Goal: Find specific page/section: Find specific page/section

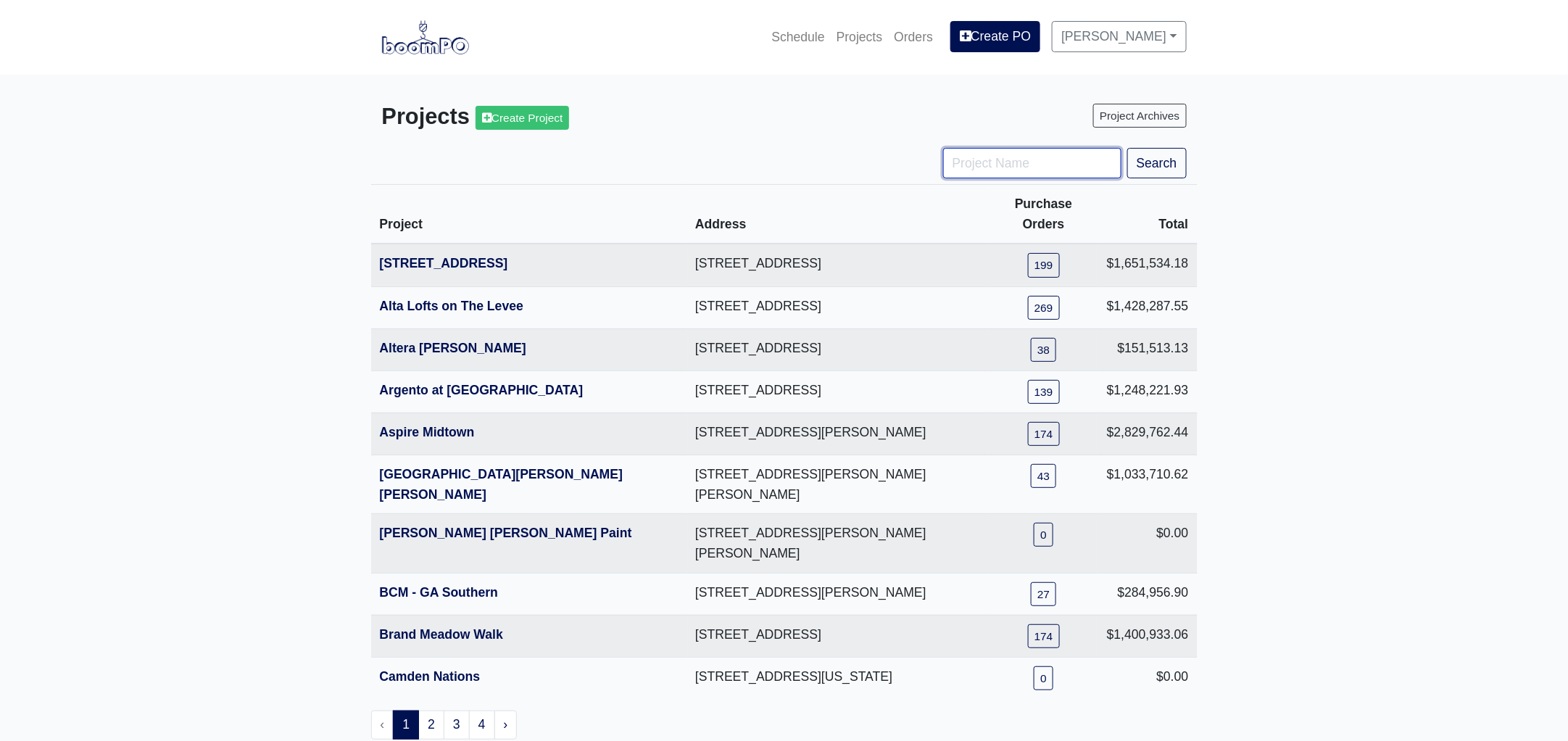
click at [1006, 170] on input "Project Name" at bounding box center [1033, 164] width 178 height 31
type input "hub"
click at [1128, 148] on button "Search" at bounding box center [1157, 164] width 59 height 31
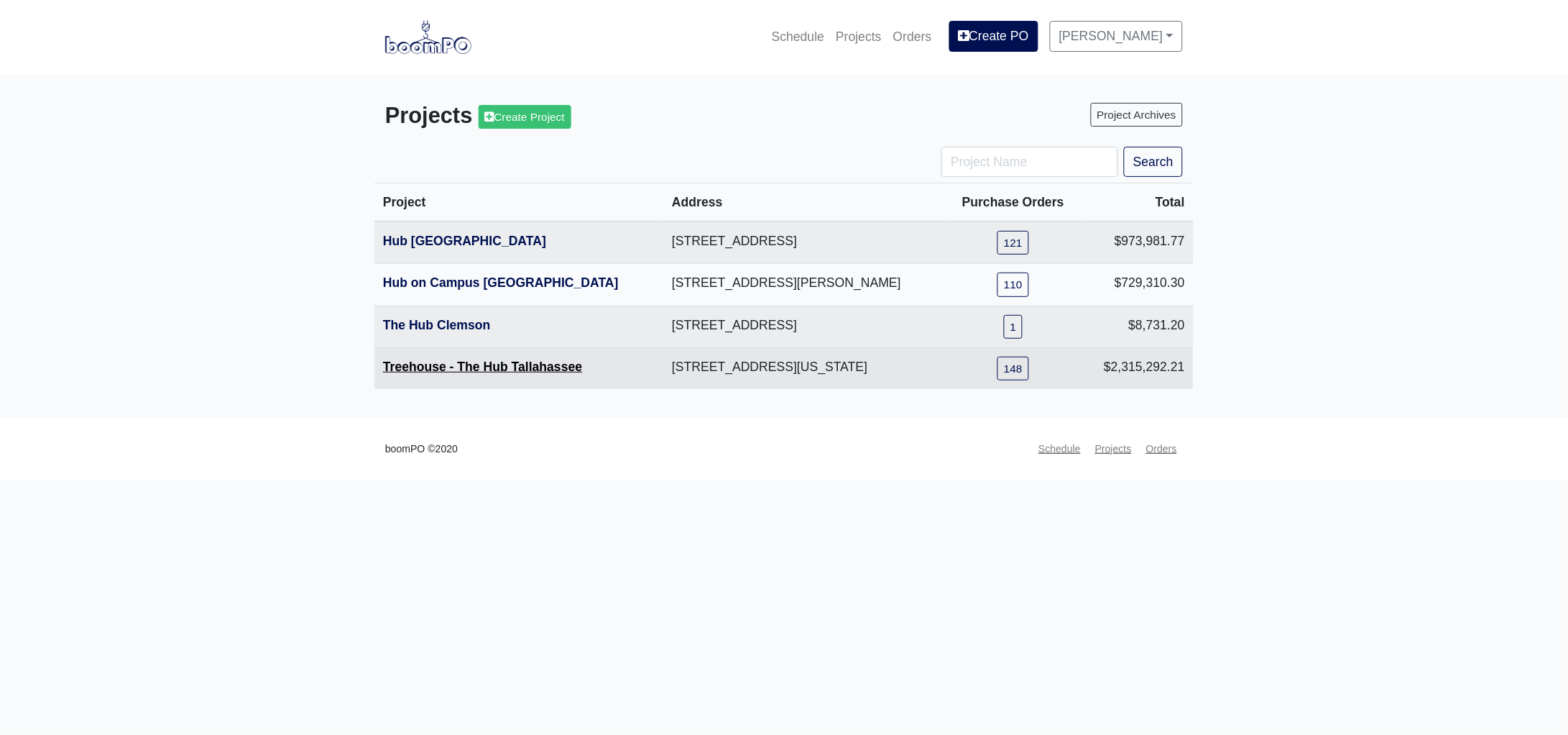
click at [489, 365] on link "Treehouse - The Hub Tallahassee" at bounding box center [482, 366] width 199 height 14
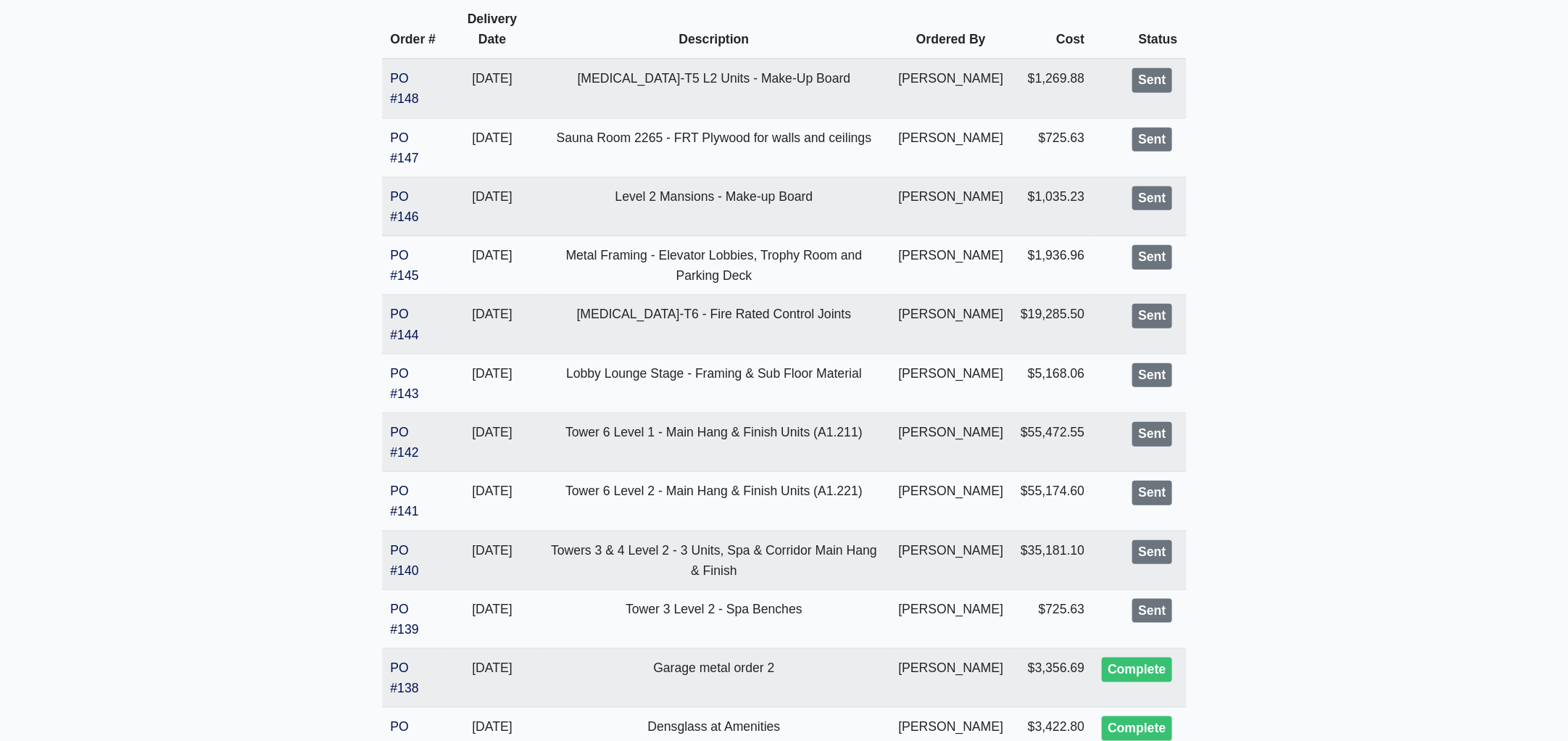
scroll to position [452, 0]
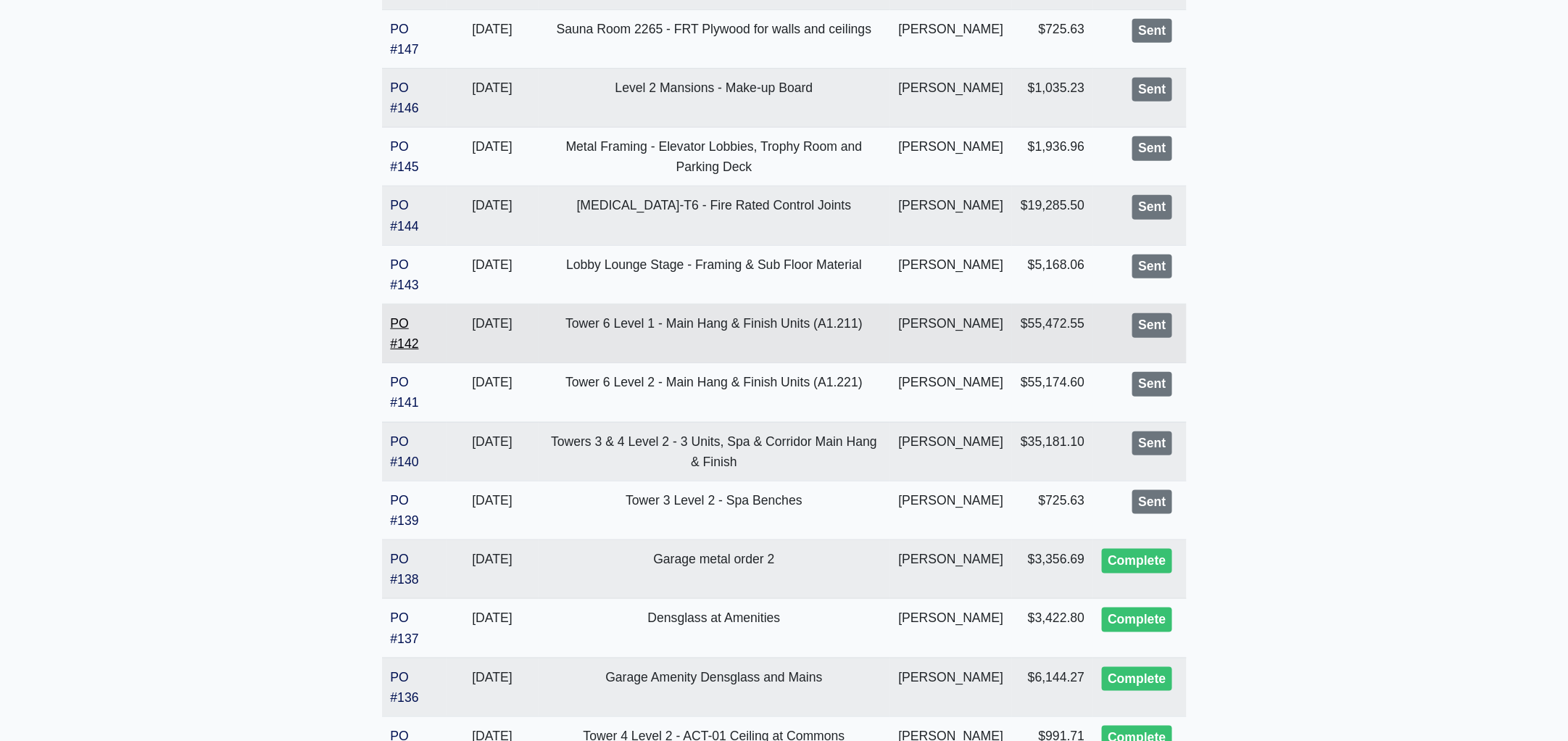
click at [401, 351] on link "PO #142" at bounding box center [405, 332] width 28 height 35
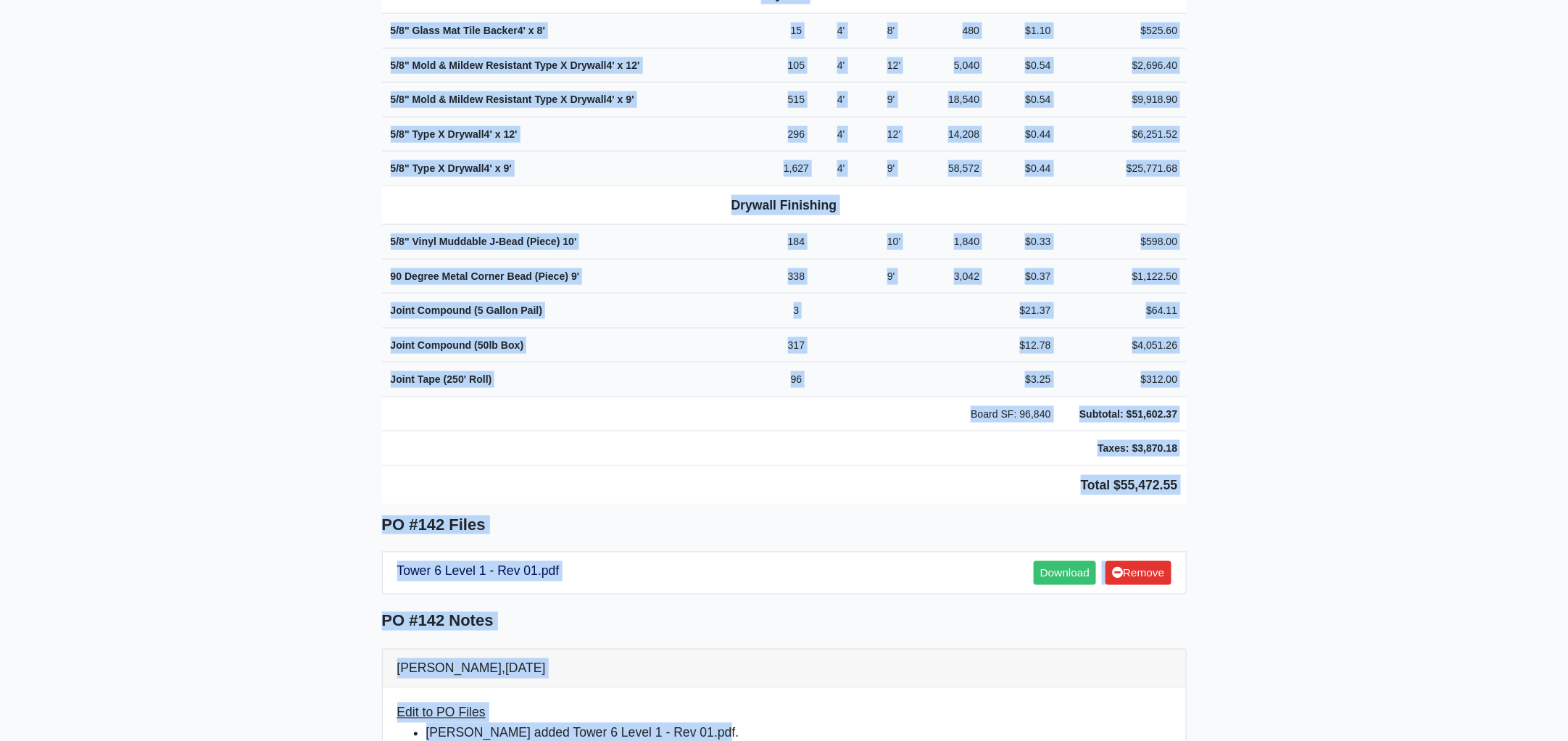
scroll to position [825, 0]
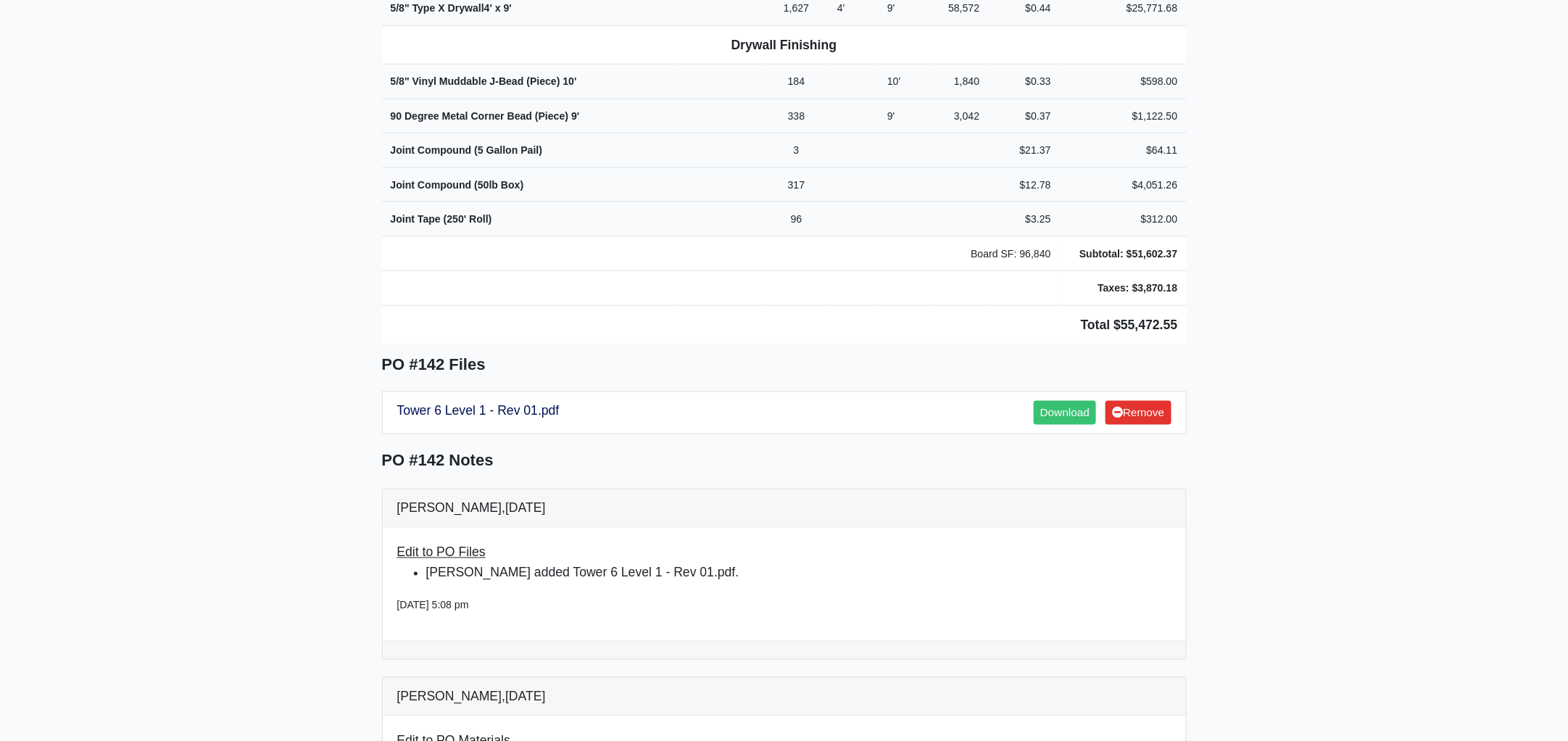
drag, startPoint x: 367, startPoint y: 124, endPoint x: 1247, endPoint y: 274, distance: 892.7
click at [1247, 274] on main "Back to Project Roswell Drywall 7000 Peachtree Dunwoody Rd NE Building 5, Suite…" at bounding box center [784, 475] width 1568 height 2451
copy div "Project Treehouse - The Hub Tallahassee Proj. Ref. No: 80-0953 504 W Tennessee …"
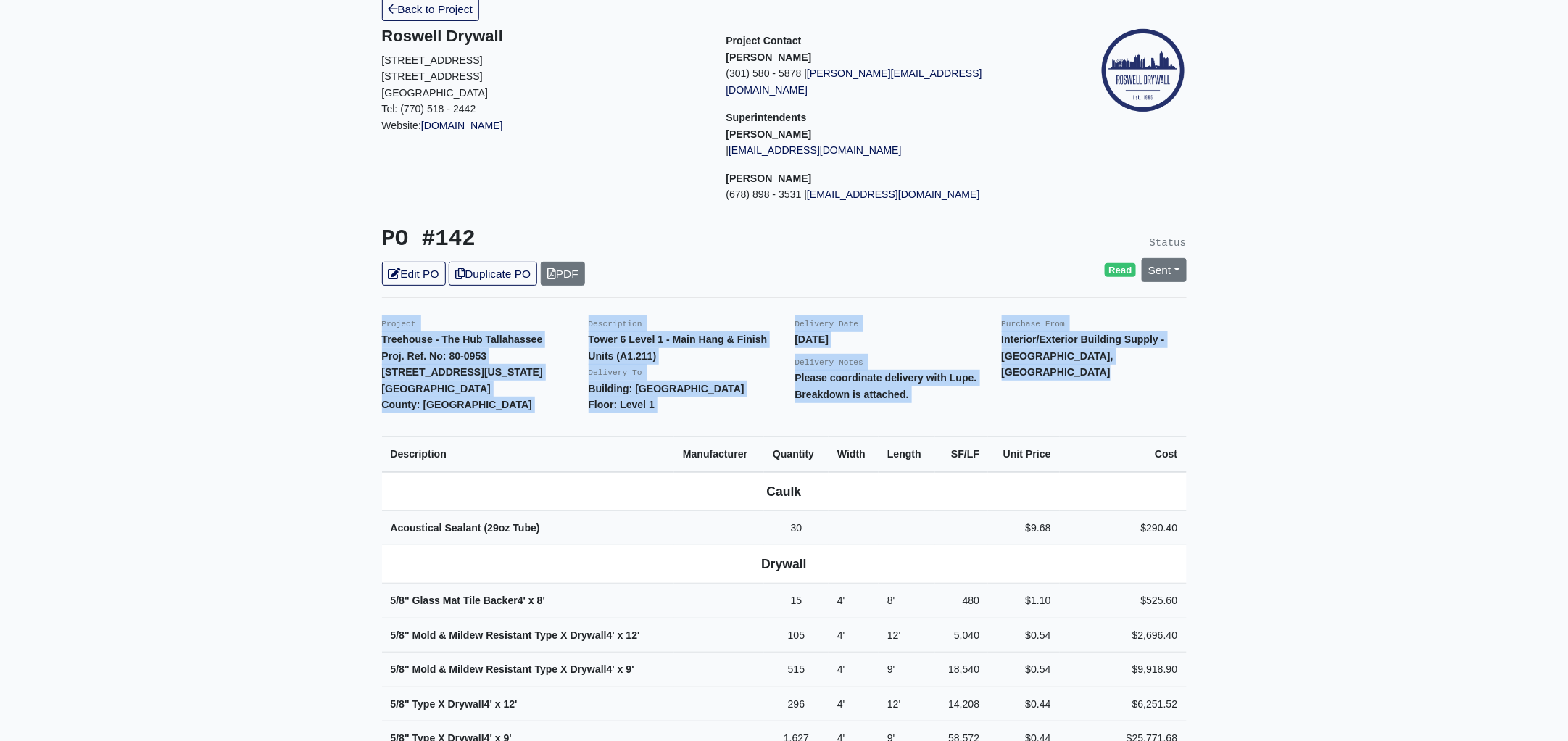
scroll to position [0, 0]
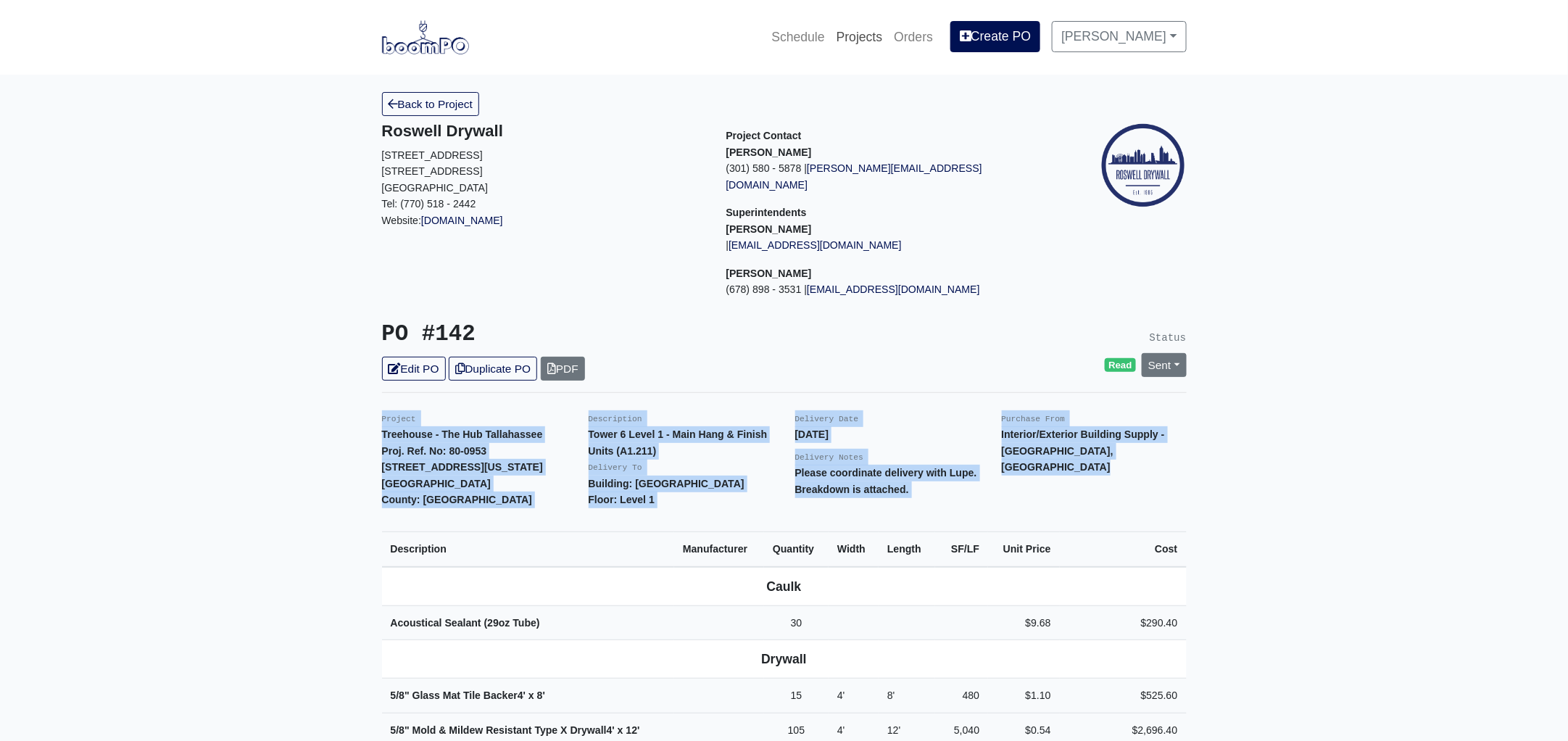
click at [883, 35] on link "Projects" at bounding box center [860, 37] width 58 height 32
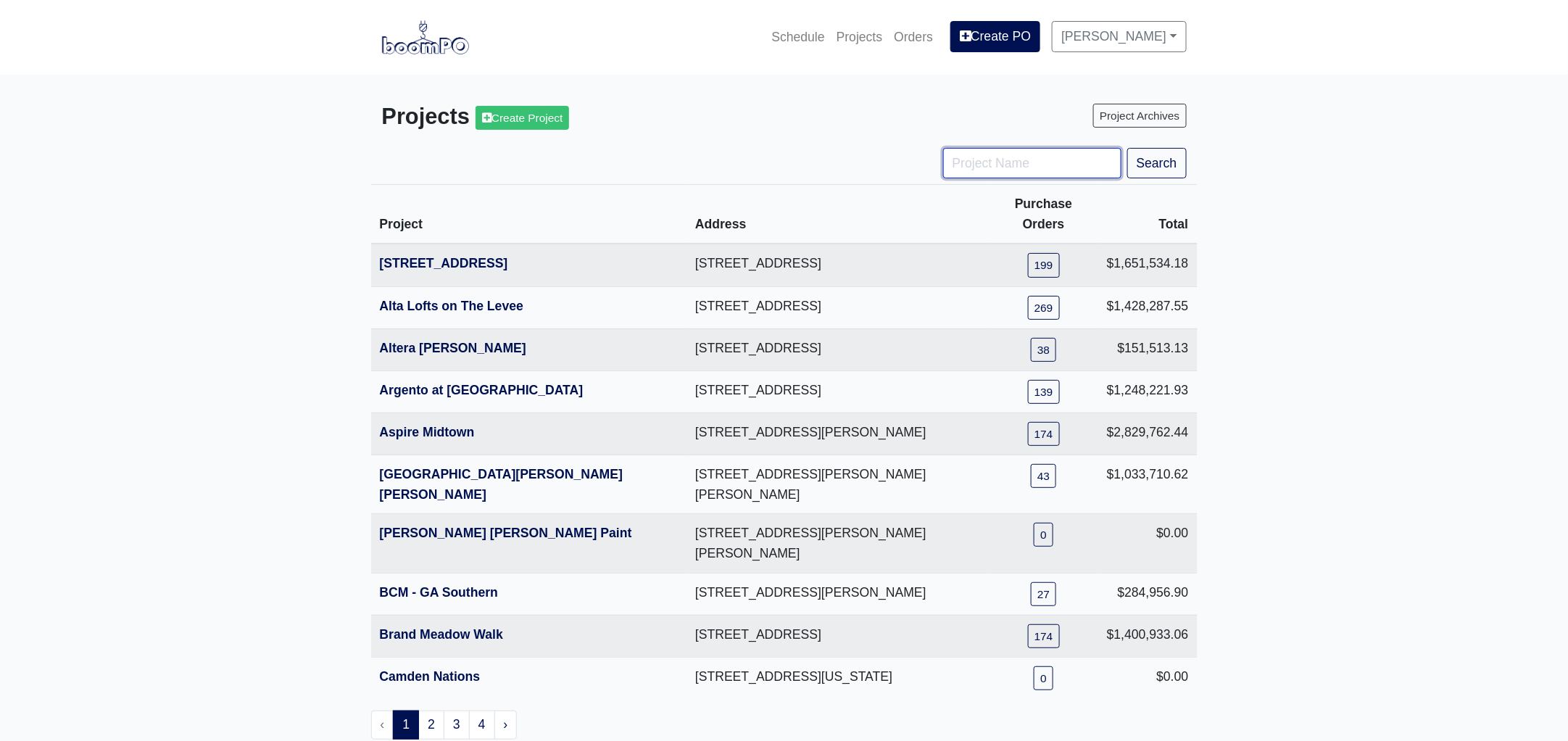
click at [998, 167] on input "Project Name" at bounding box center [1033, 164] width 178 height 31
type input "tpa"
click at [1128, 148] on button "Search" at bounding box center [1157, 164] width 59 height 31
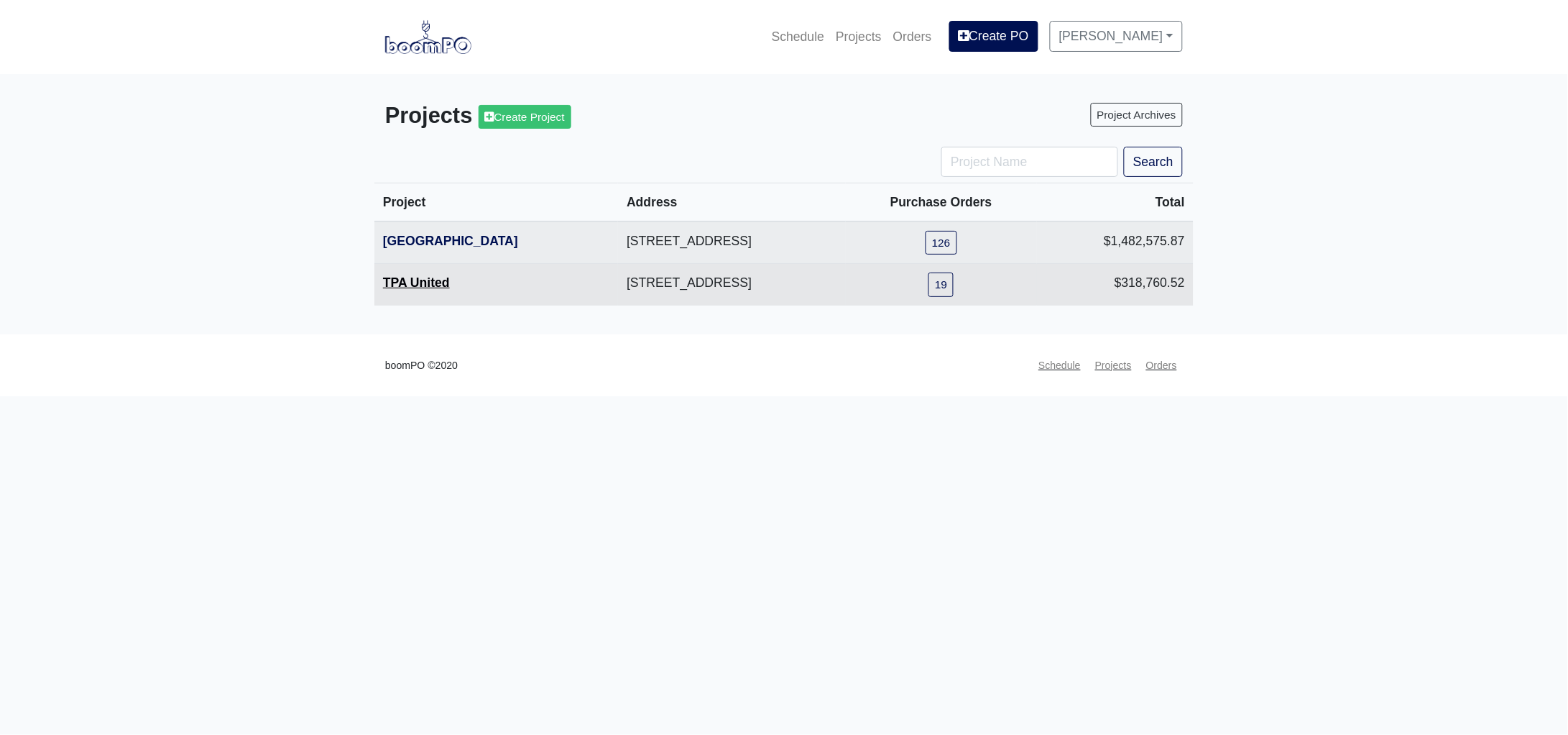
click at [445, 281] on link "TPA United" at bounding box center [417, 282] width 67 height 14
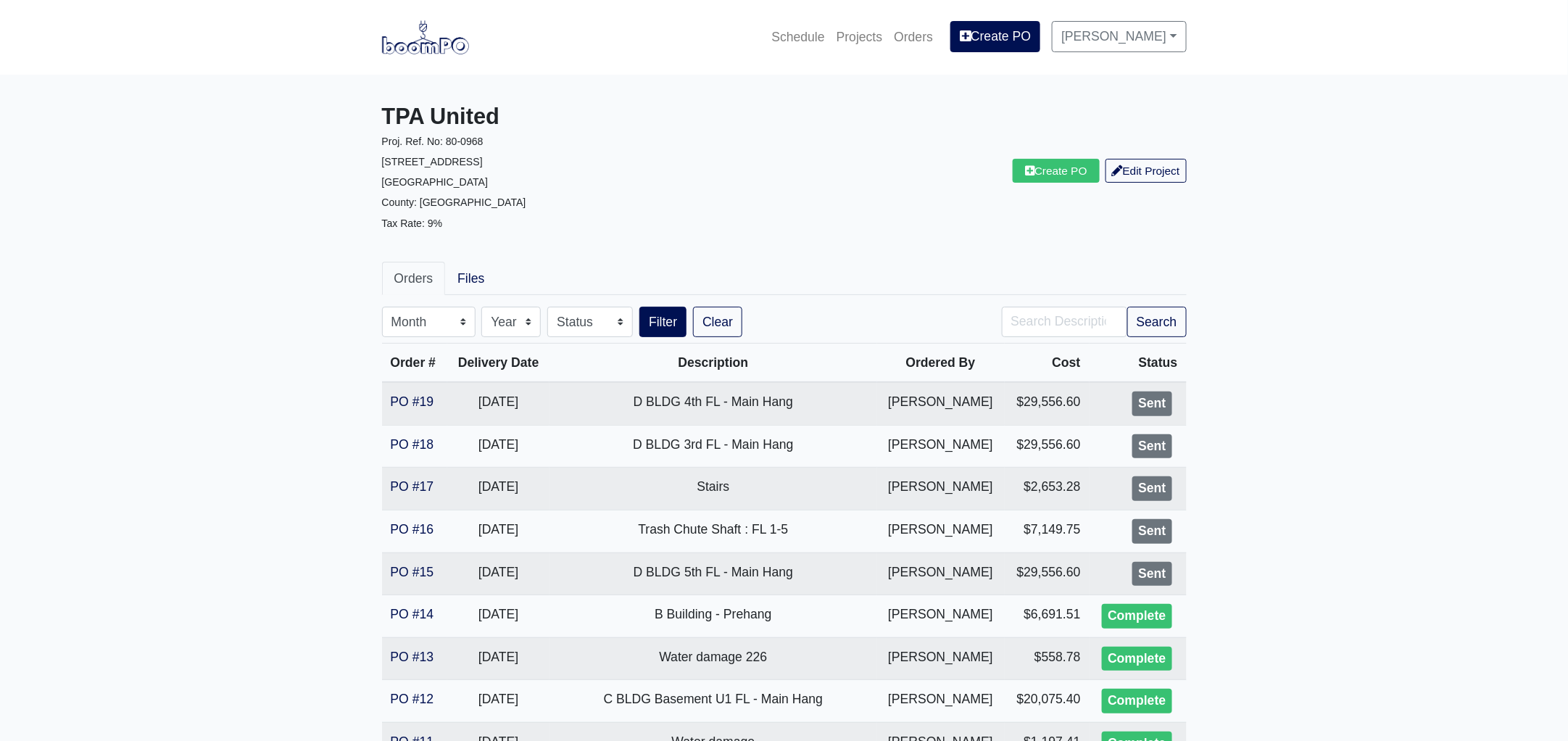
scroll to position [271, 0]
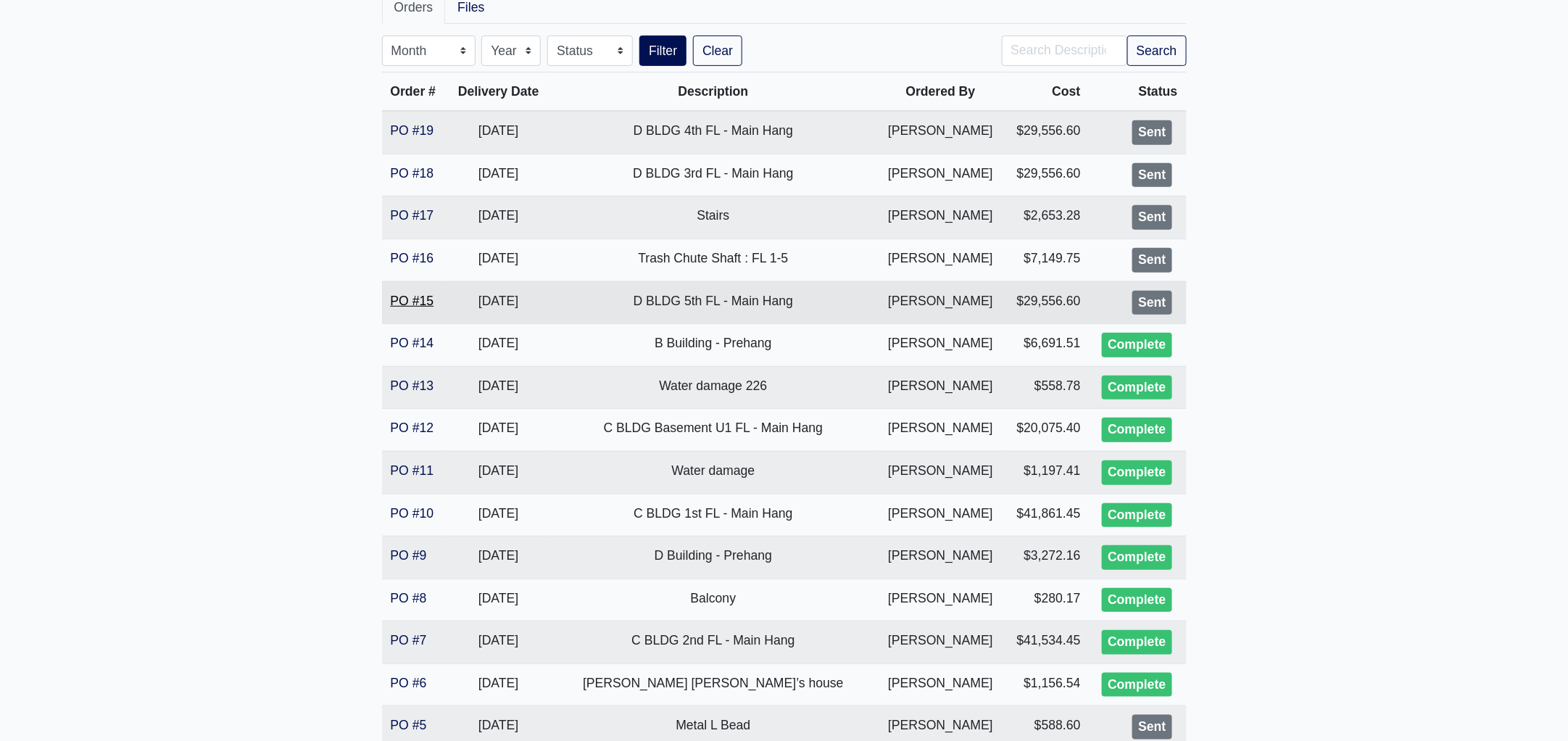
click at [406, 302] on link "PO #15" at bounding box center [413, 300] width 44 height 15
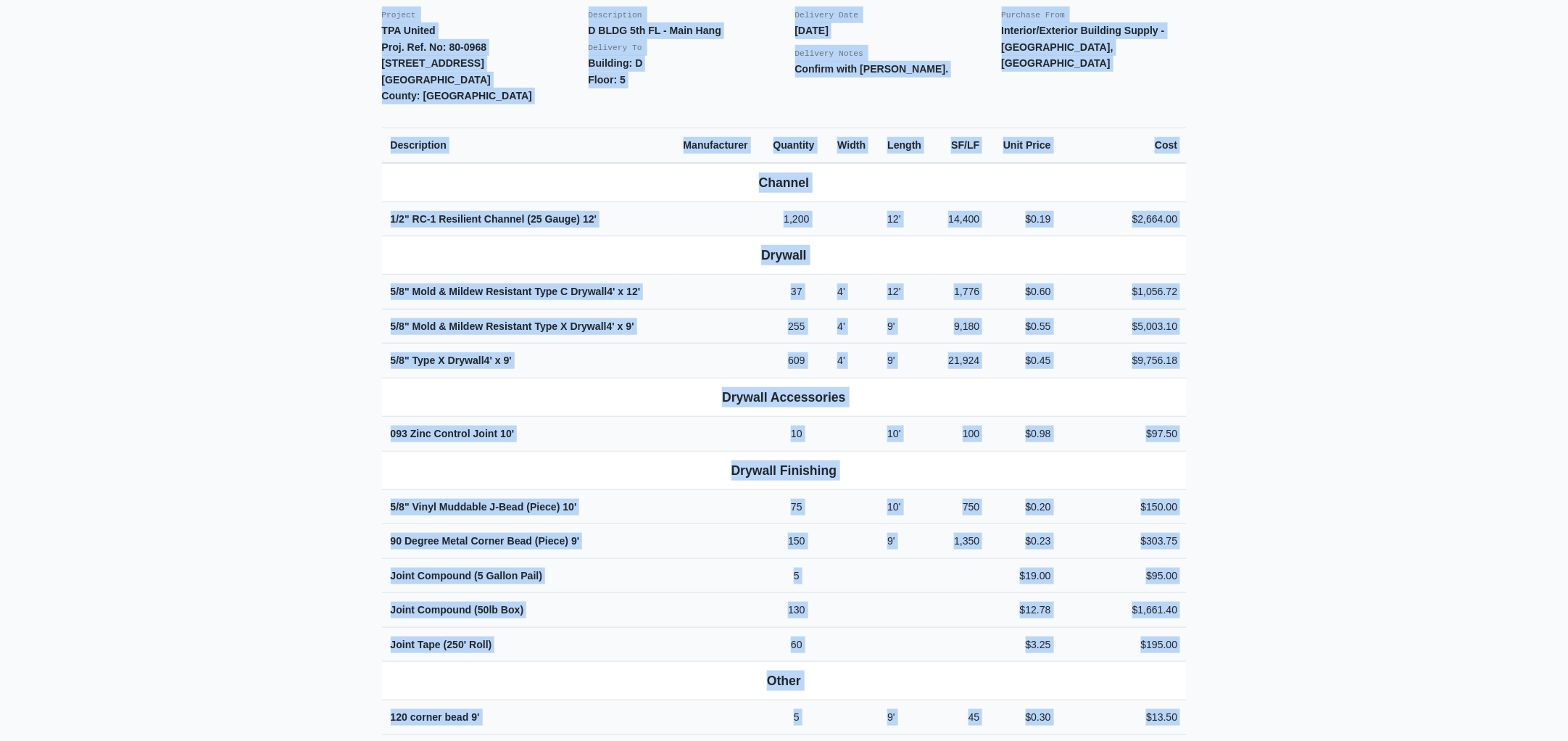
scroll to position [898, 0]
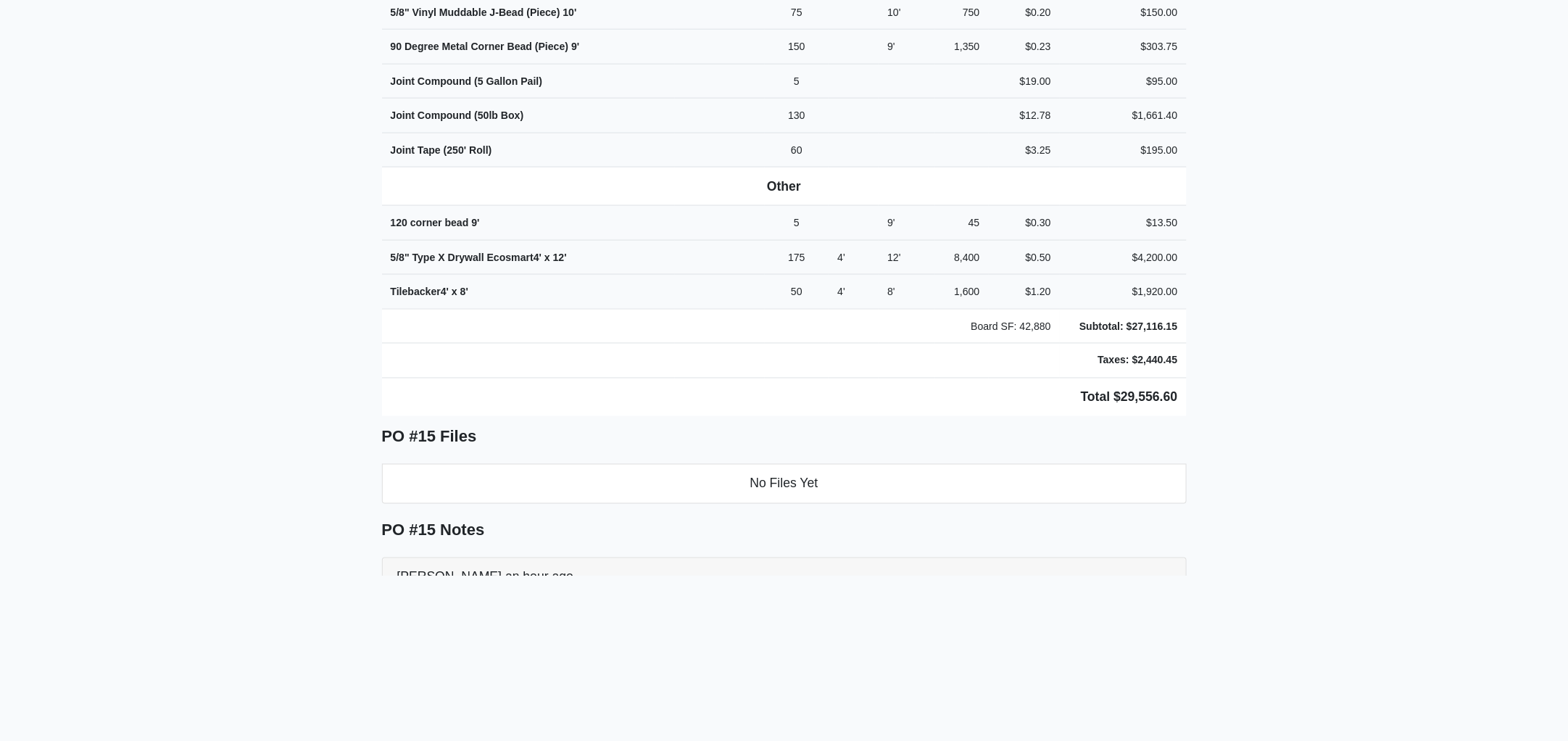
drag, startPoint x: 378, startPoint y: 219, endPoint x: 1265, endPoint y: 264, distance: 888.1
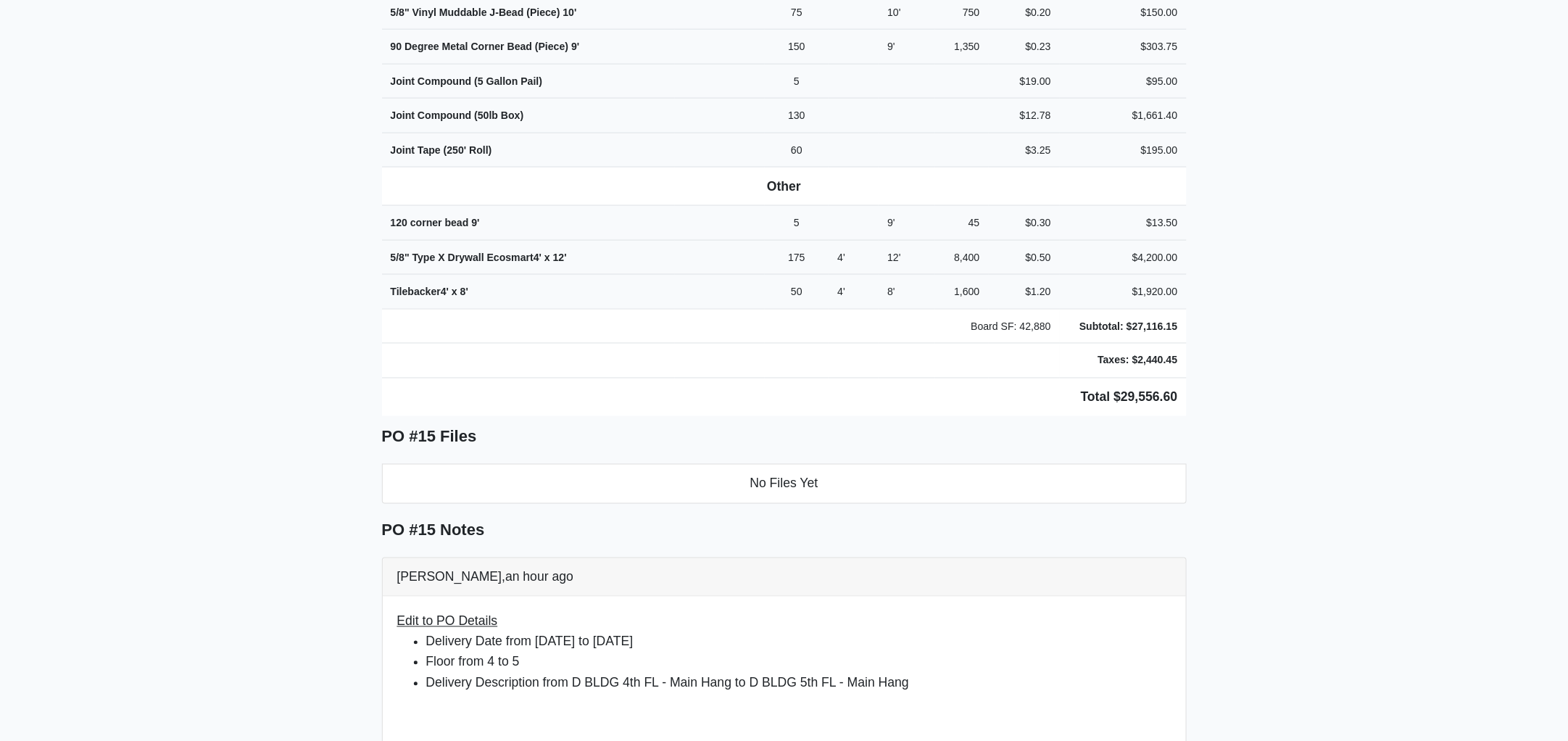
click at [1265, 264] on main "Back to Project Roswell Drywall 7000 Peachtree Dunwoody Rd NE Building 5, Suite…" at bounding box center [784, 319] width 1568 height 2285
copy div "Project TPA United Proj. Ref. No: 80-0968 1104 Avondale Avenue SE Atlanta, GA 3…"
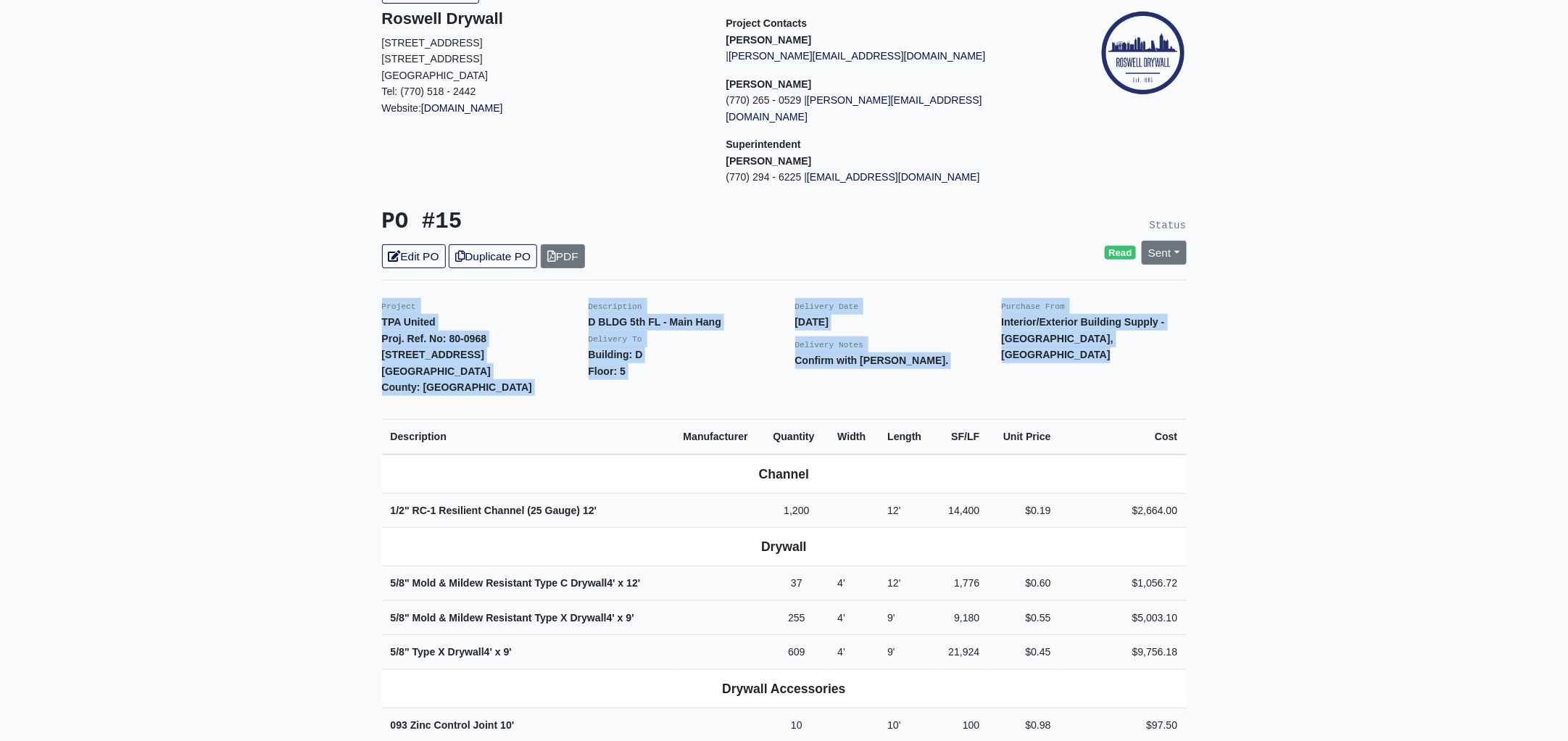
scroll to position [0, 0]
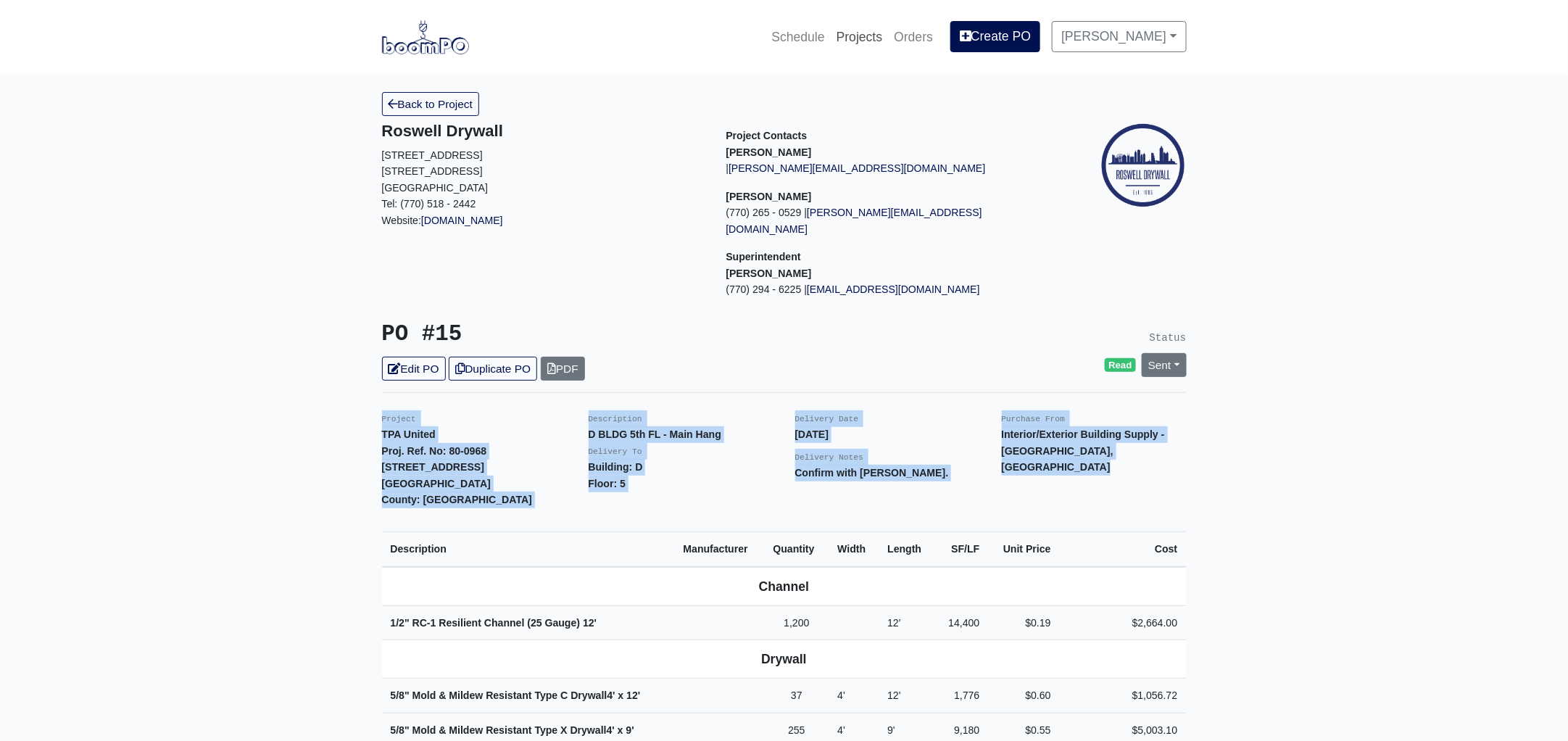
click at [884, 35] on link "Projects" at bounding box center [860, 37] width 58 height 32
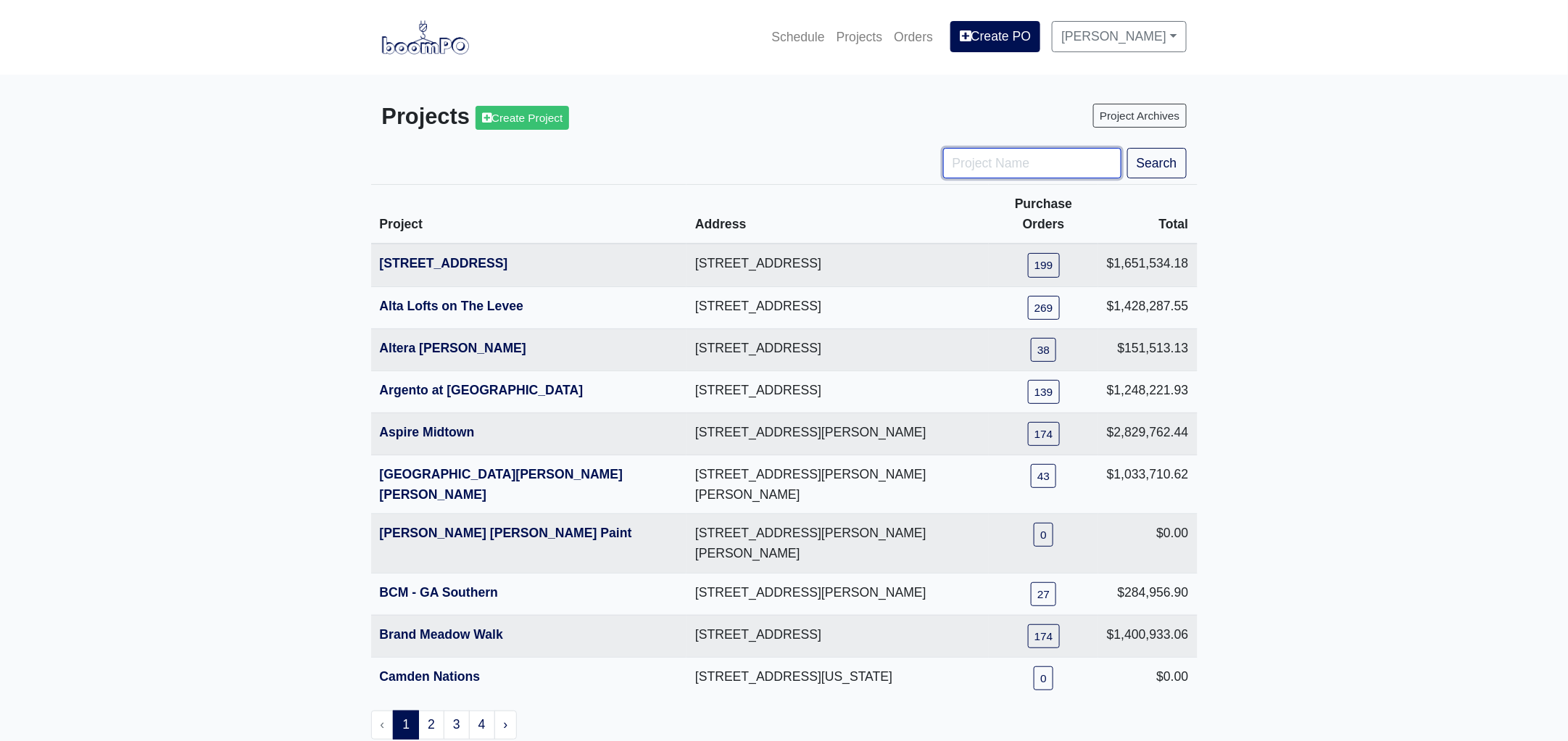
click at [998, 174] on input "Project Name" at bounding box center [1033, 164] width 178 height 31
type input "ga"
click at [1128, 148] on button "Search" at bounding box center [1157, 164] width 59 height 31
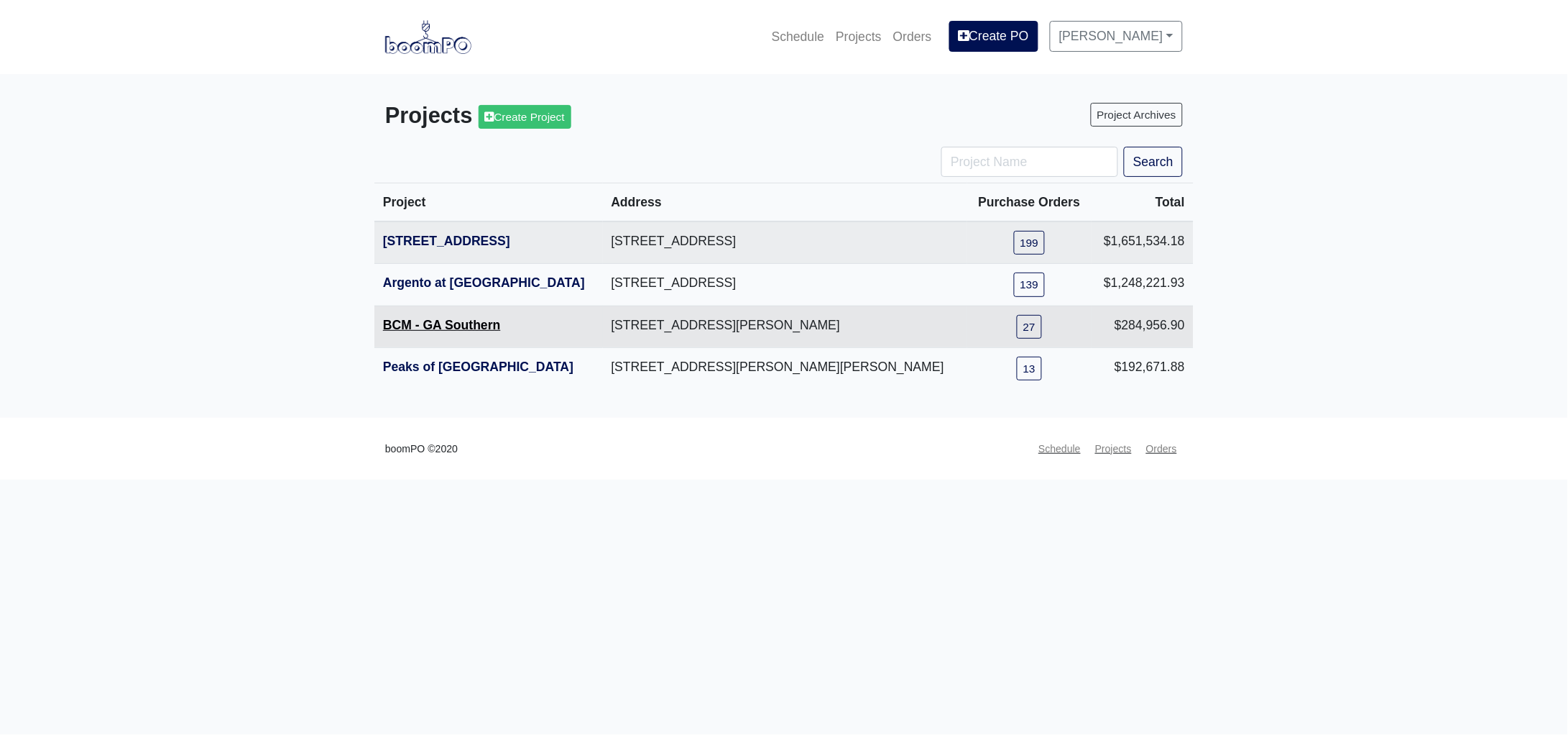
click at [435, 322] on link "BCM - GA Southern" at bounding box center [442, 324] width 118 height 14
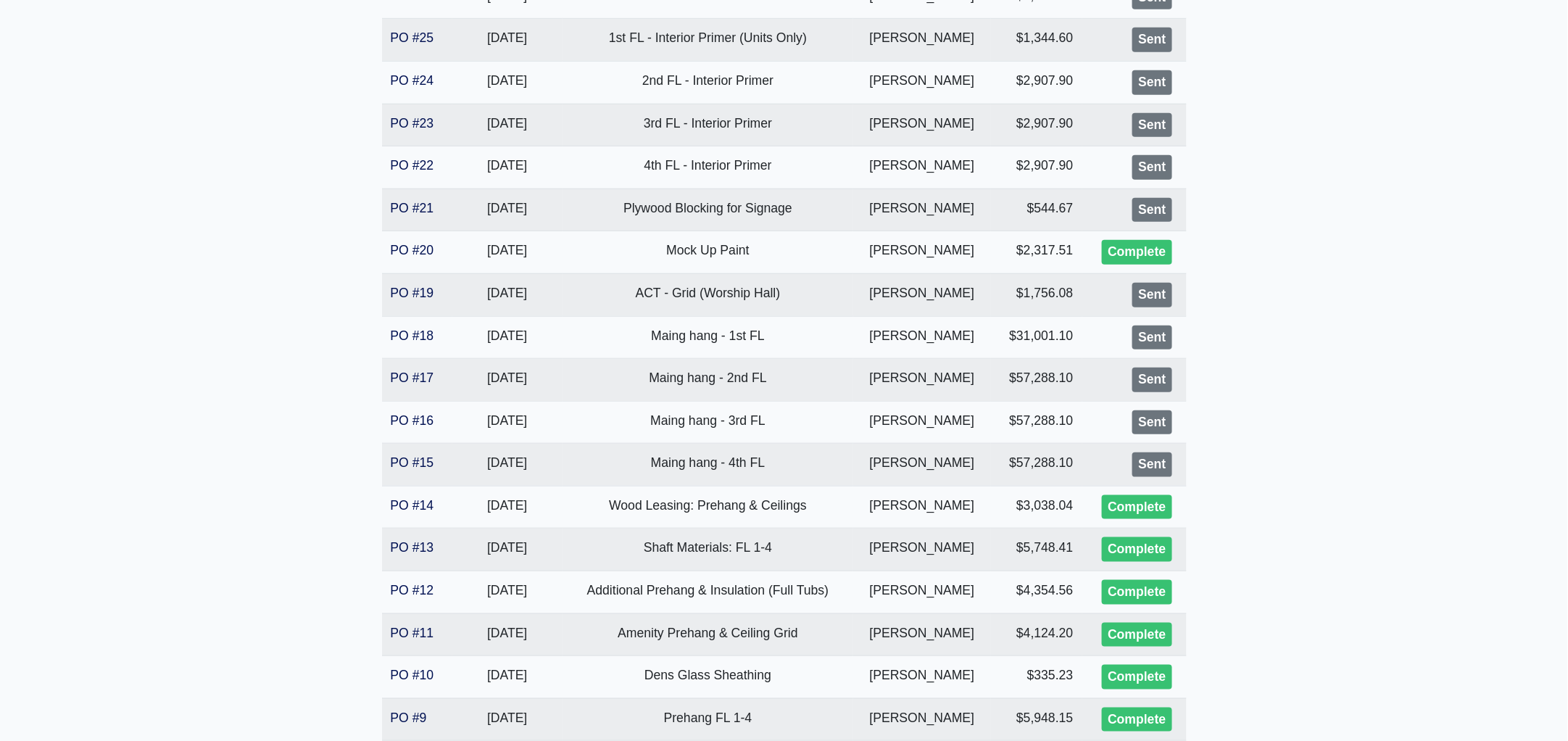
scroll to position [452, 0]
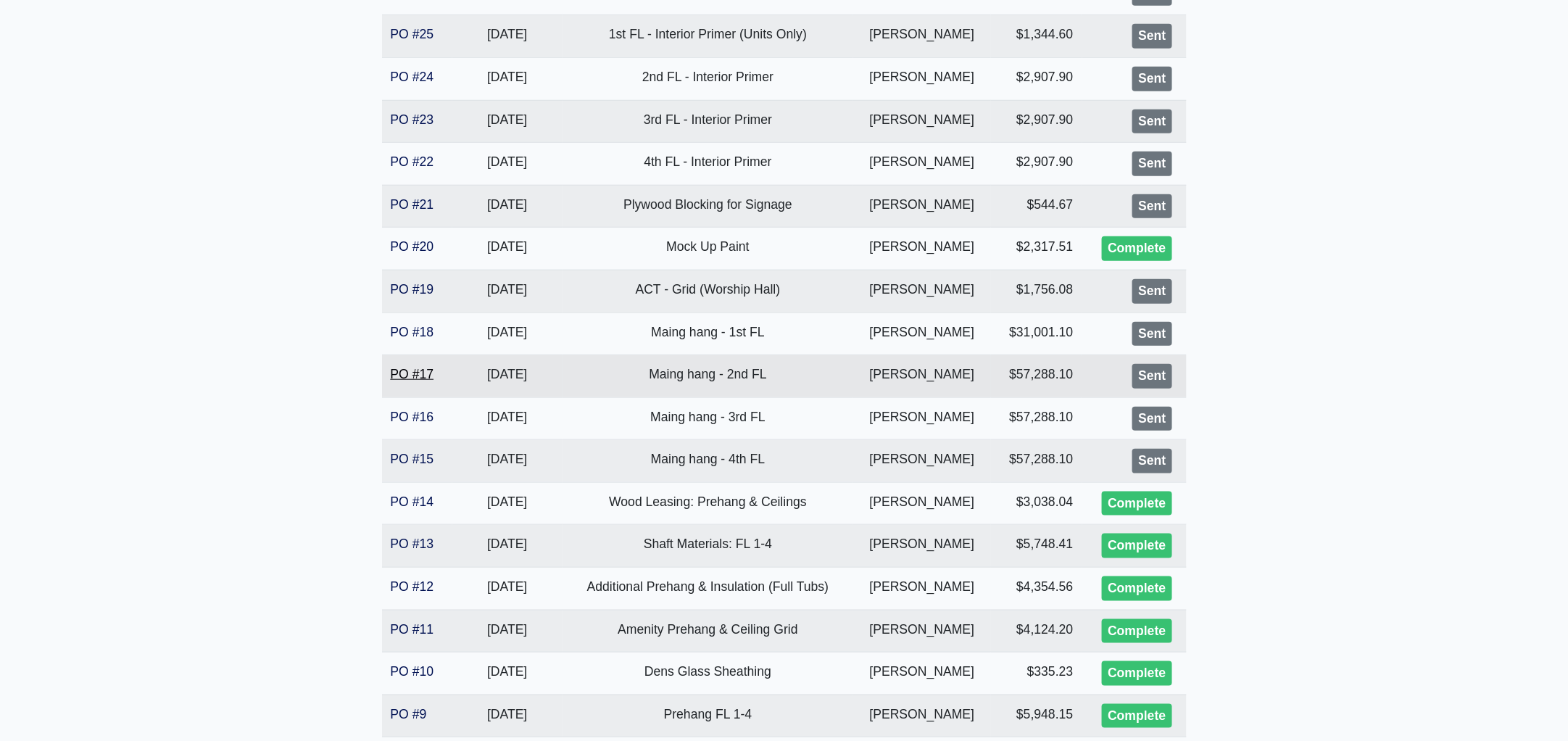
click at [403, 372] on link "PO #17" at bounding box center [413, 374] width 44 height 15
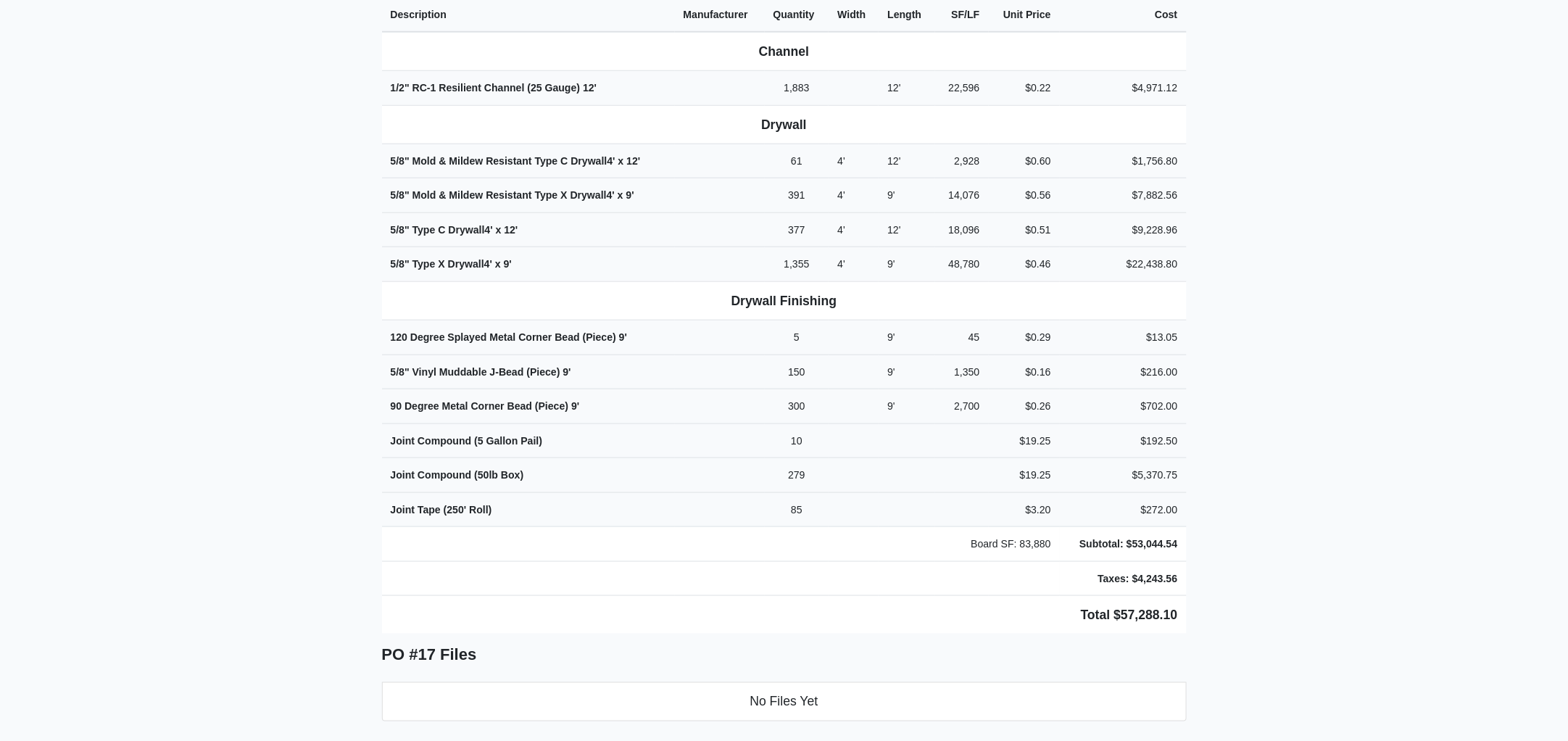
scroll to position [579, 0]
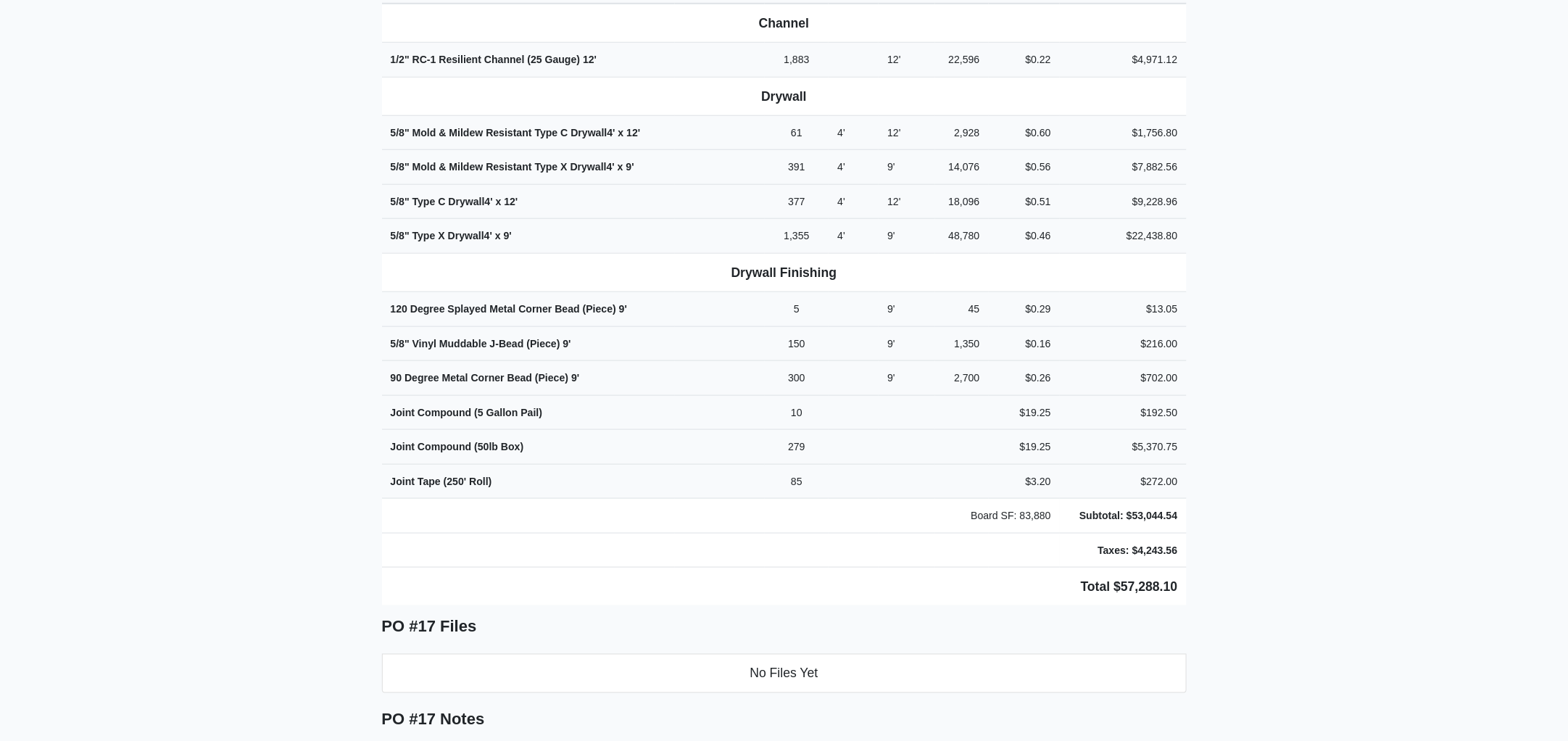
drag, startPoint x: 367, startPoint y: 126, endPoint x: 1238, endPoint y: 531, distance: 960.6
click at [1238, 531] on main "Back to Project Roswell Drywall 7000 Peachtree Dunwoody Rd NE Building 5, Suite…" at bounding box center [784, 747] width 1568 height 2504
copy div "Project BCM - GA Southern Proj. Ref. No: 80-0978 1701 Chandler Rd. Statesboro, …"
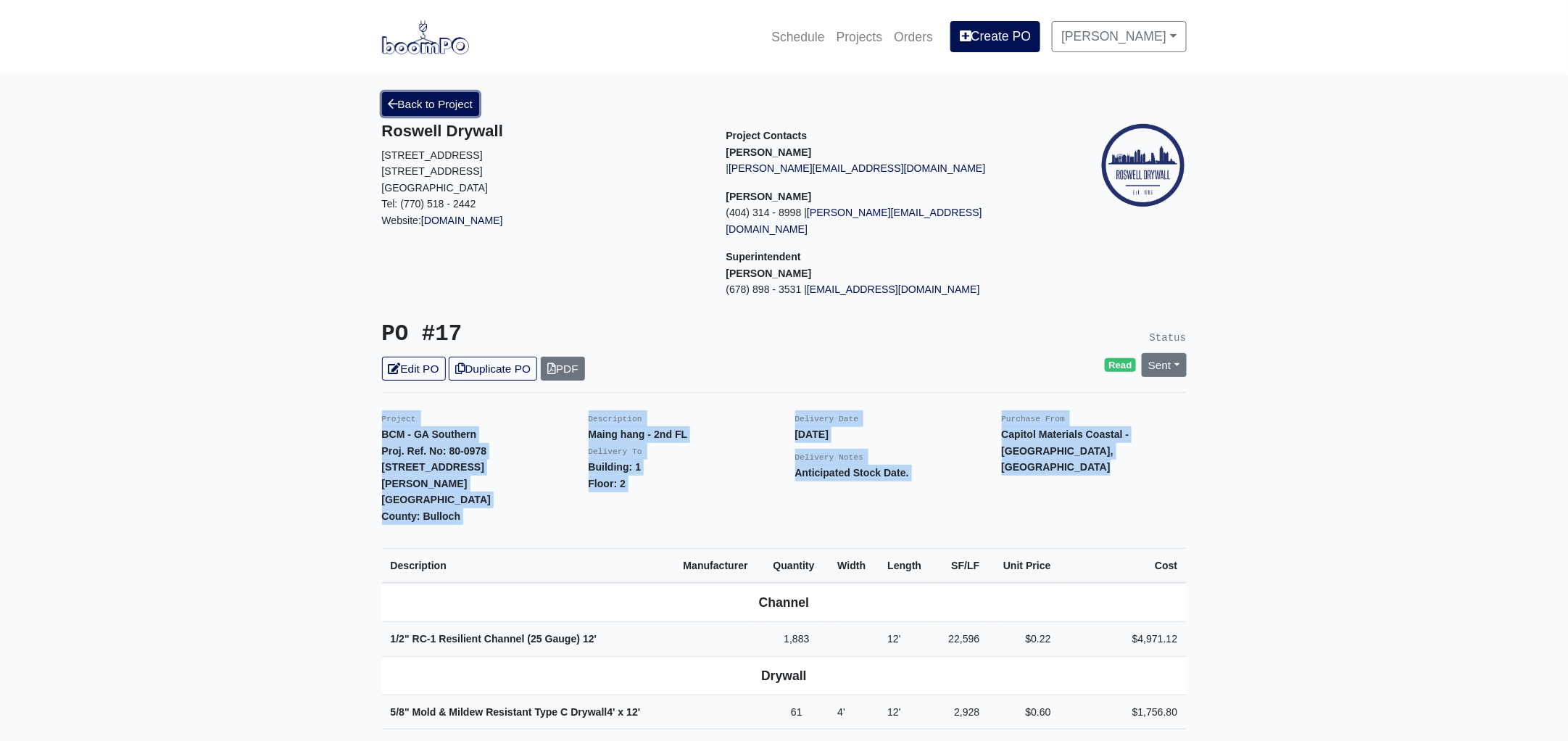
click at [432, 99] on link "Back to Project" at bounding box center [430, 104] width 98 height 24
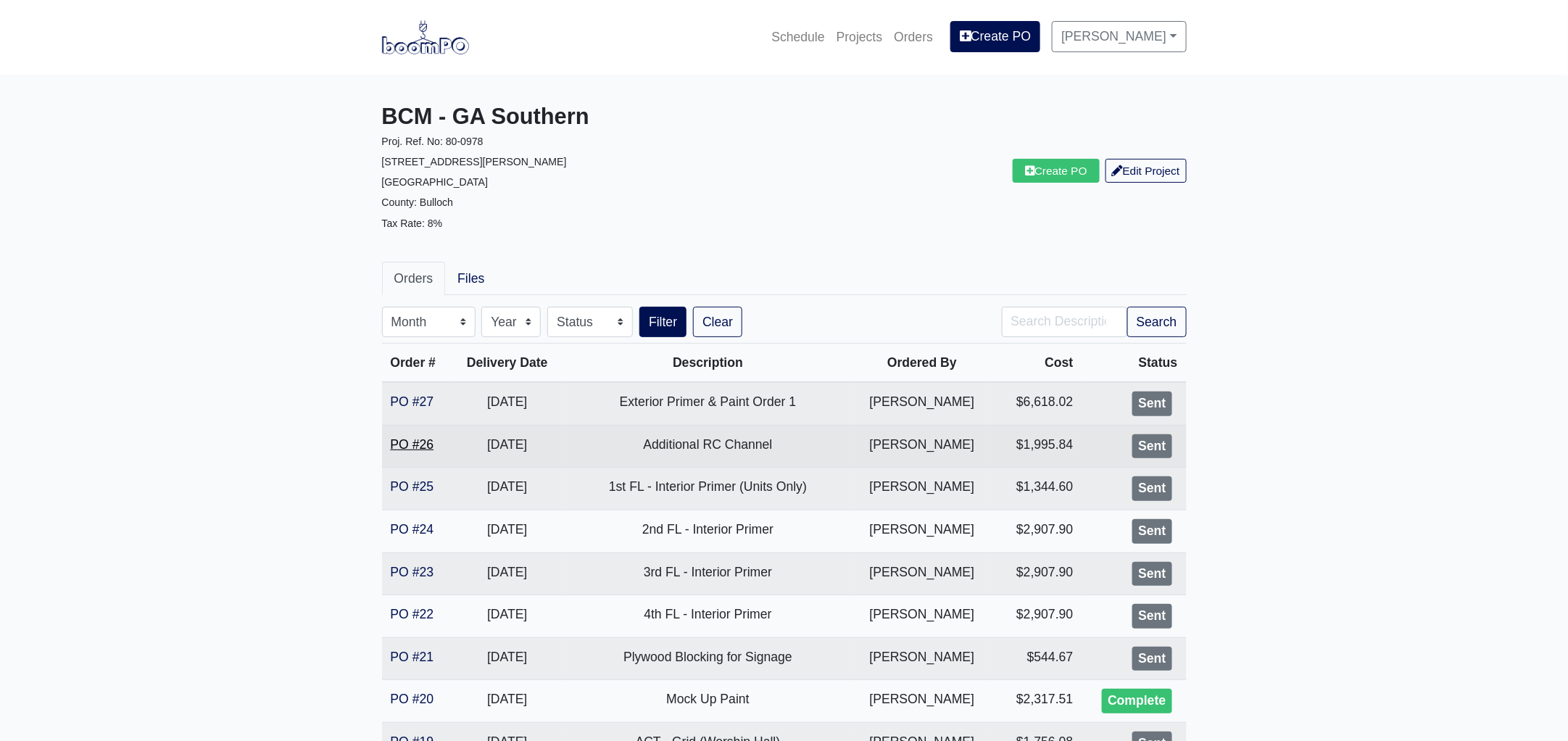
click at [416, 437] on link "PO #26" at bounding box center [413, 444] width 44 height 15
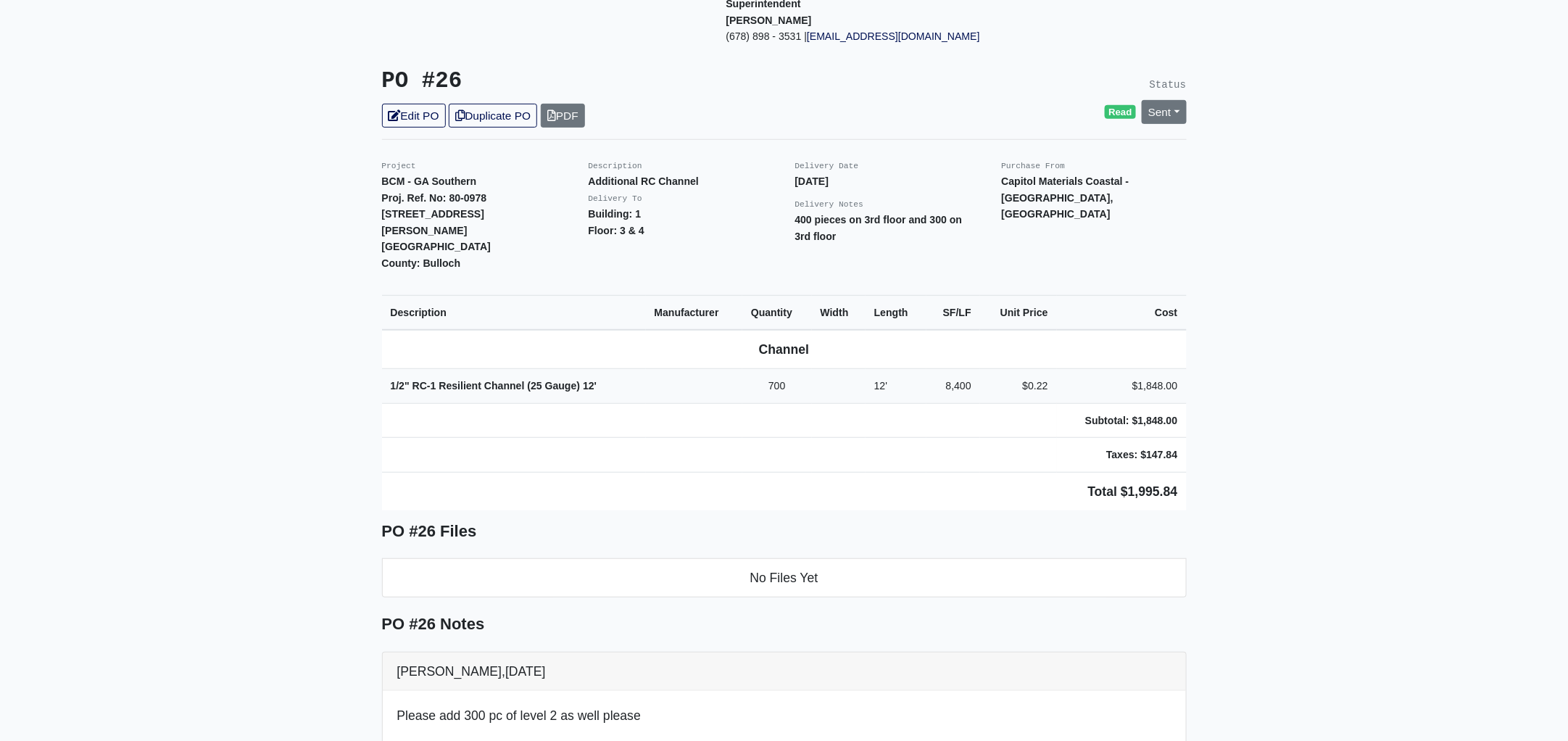
scroll to position [271, 0]
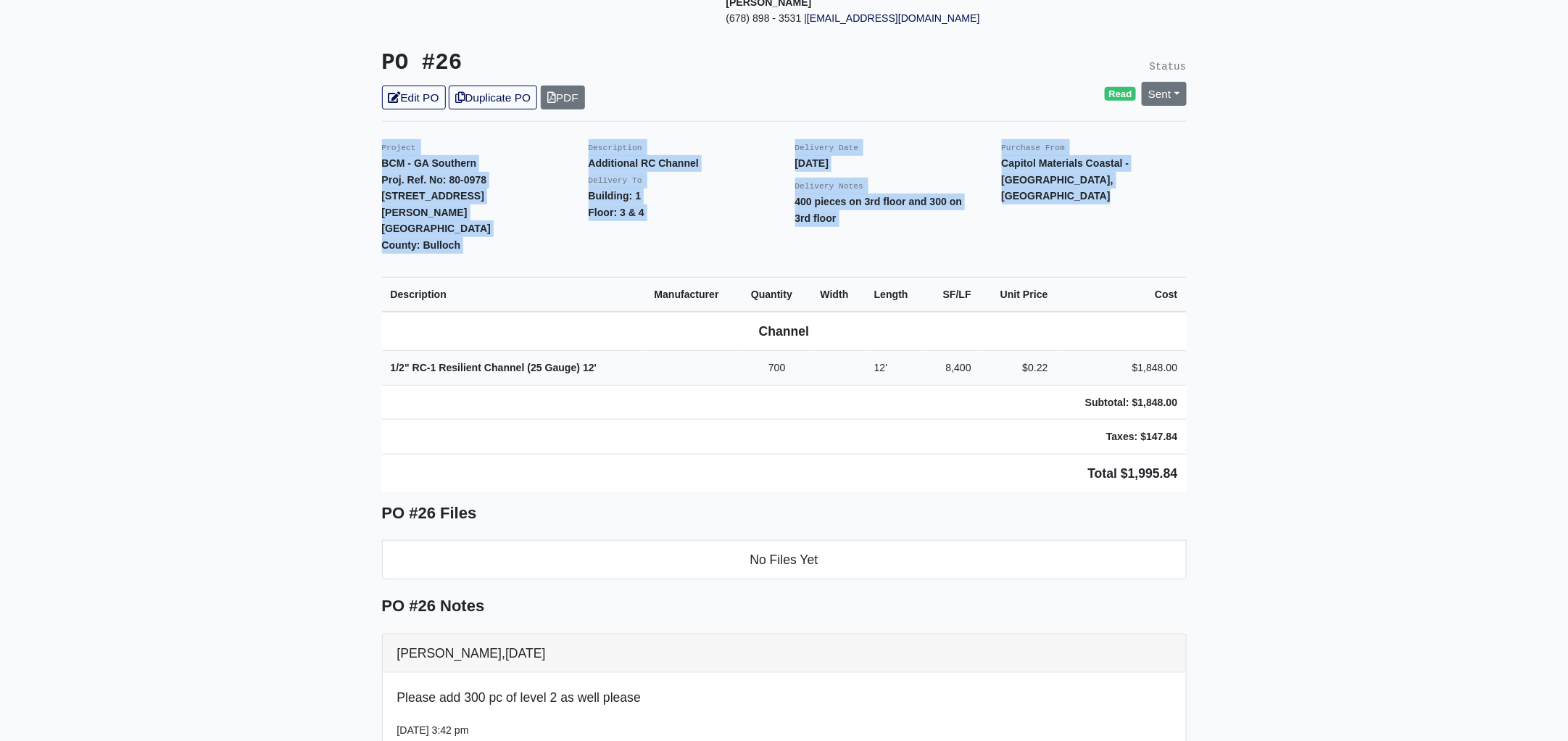
drag, startPoint x: 375, startPoint y: 125, endPoint x: 1228, endPoint y: 385, distance: 891.7
click at [1228, 385] on main "Back to Project Roswell Drywall 7000 Peachtree Dunwoody Rd NE Building 5, Suite…" at bounding box center [784, 493] width 1568 height 1379
copy div "Project BCM - GA Southern Proj. Ref. No: 80-0978 1701 Chandler Rd. Statesboro, …"
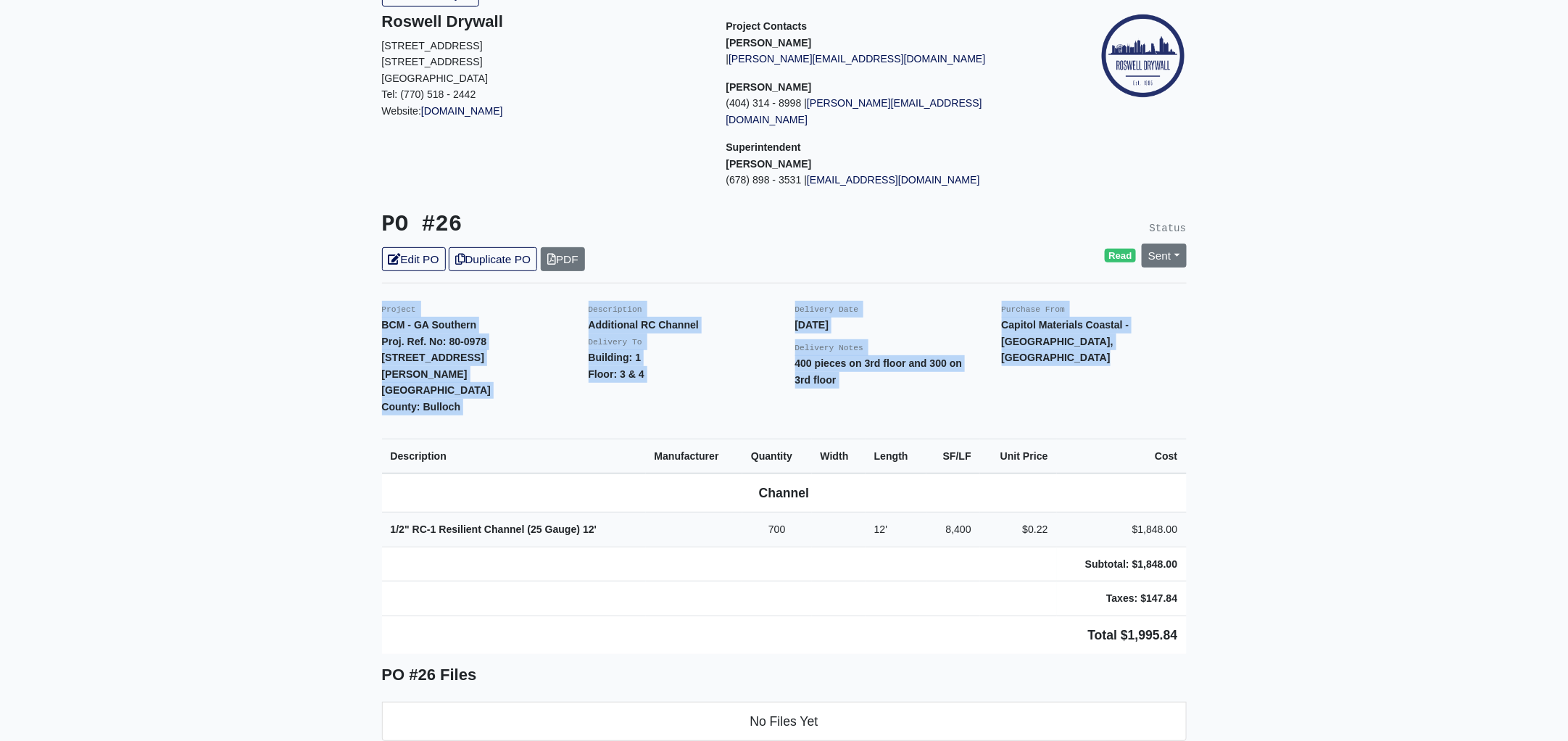
scroll to position [0, 0]
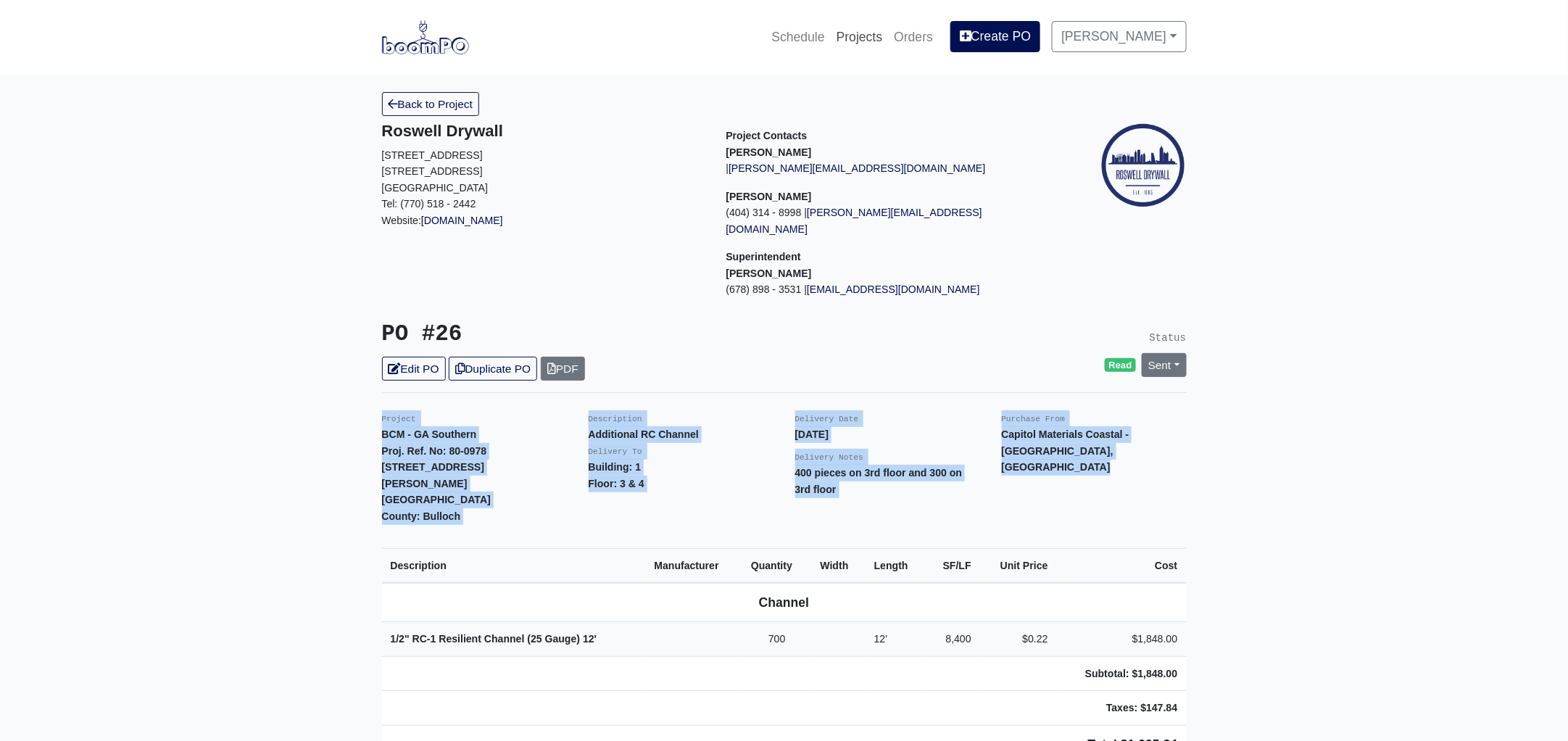
click at [889, 38] on link "Projects" at bounding box center [860, 37] width 58 height 32
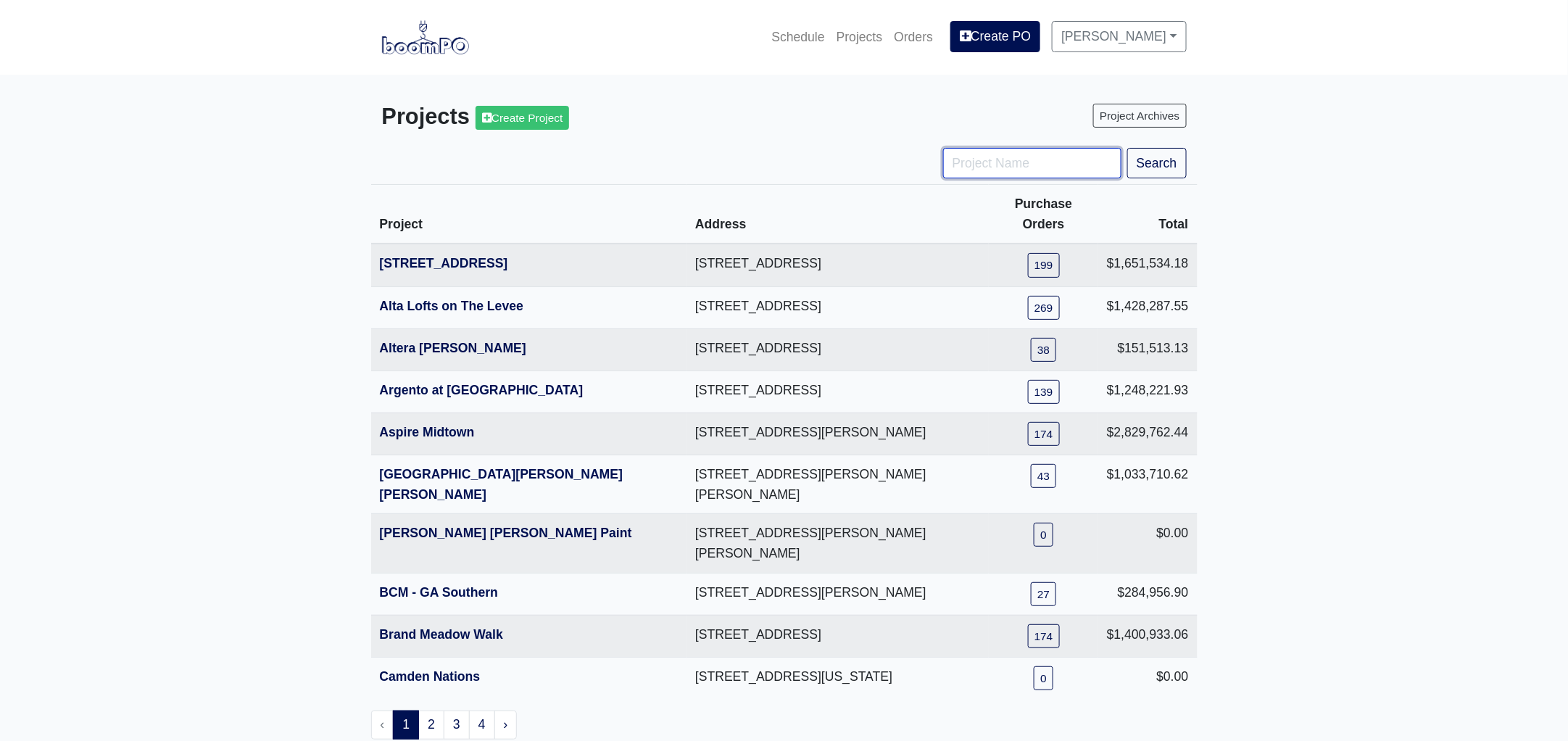
click at [1002, 166] on input "Project Name" at bounding box center [1033, 164] width 178 height 31
type input "HUB"
click at [1128, 148] on button "Search" at bounding box center [1157, 164] width 59 height 31
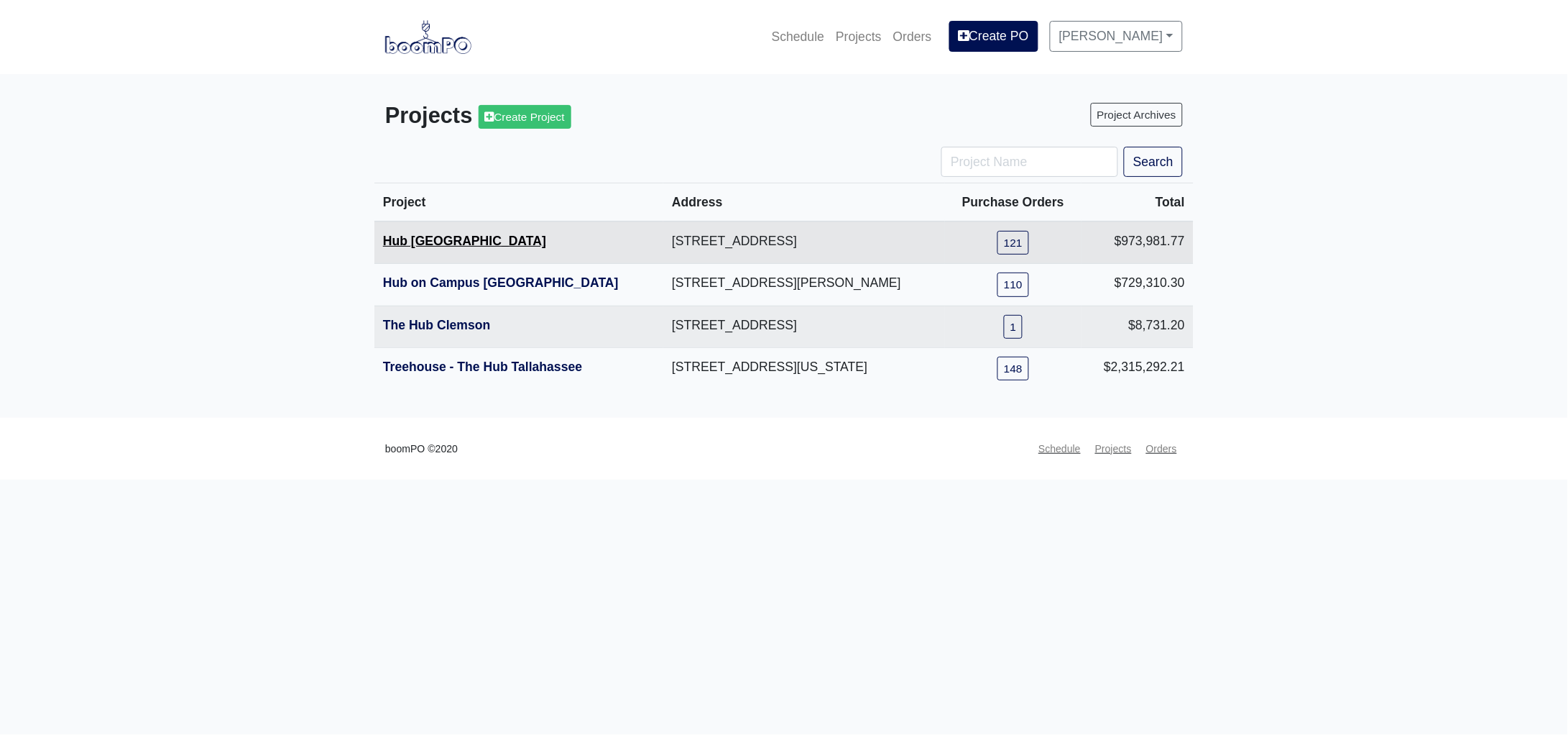
click at [436, 245] on link "Hub [GEOGRAPHIC_DATA]" at bounding box center [465, 241] width 163 height 14
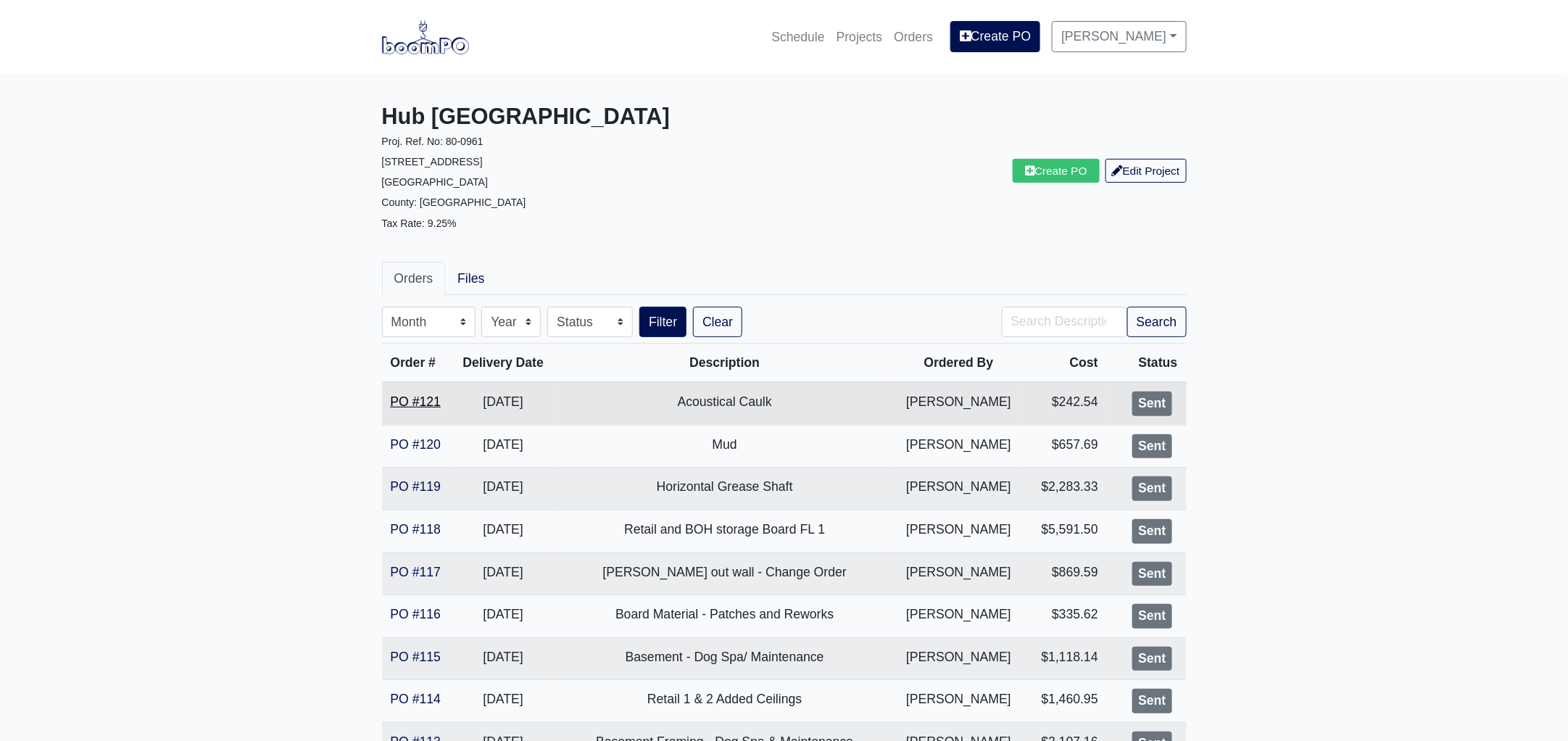
click at [406, 399] on link "PO #121" at bounding box center [416, 401] width 50 height 15
click at [874, 38] on link "Projects" at bounding box center [860, 37] width 58 height 32
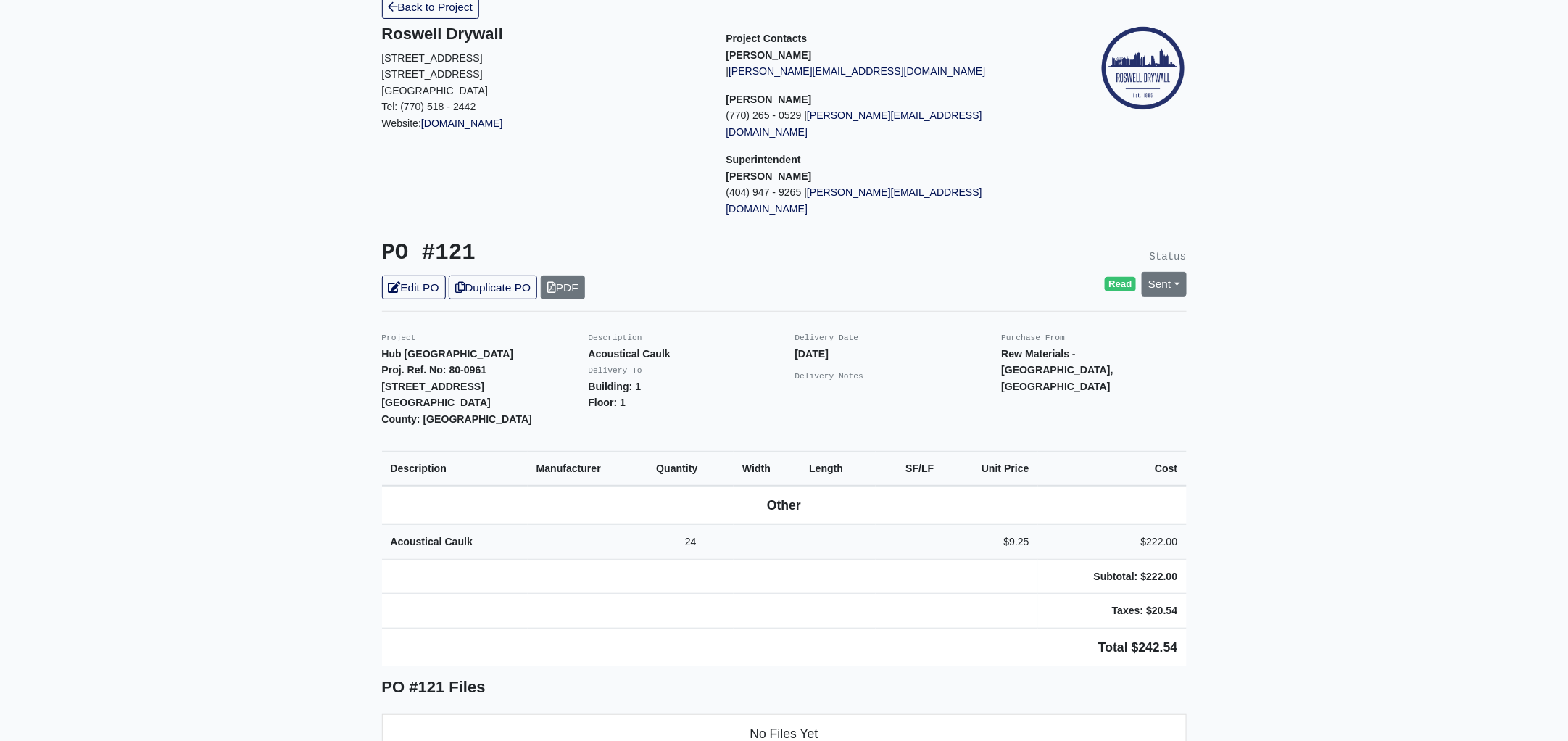
scroll to position [180, 0]
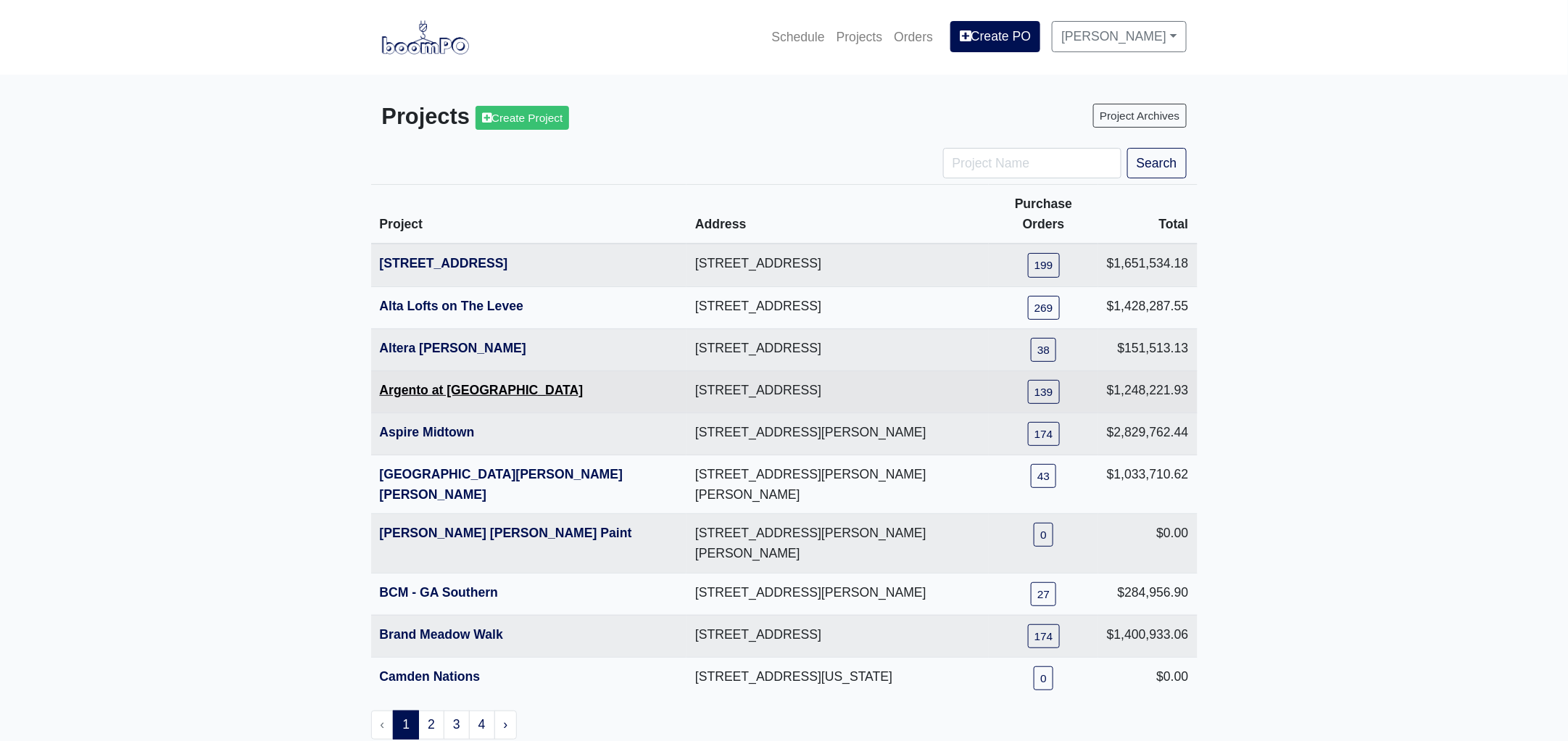
click at [413, 382] on link "Argento at [GEOGRAPHIC_DATA]" at bounding box center [482, 389] width 204 height 15
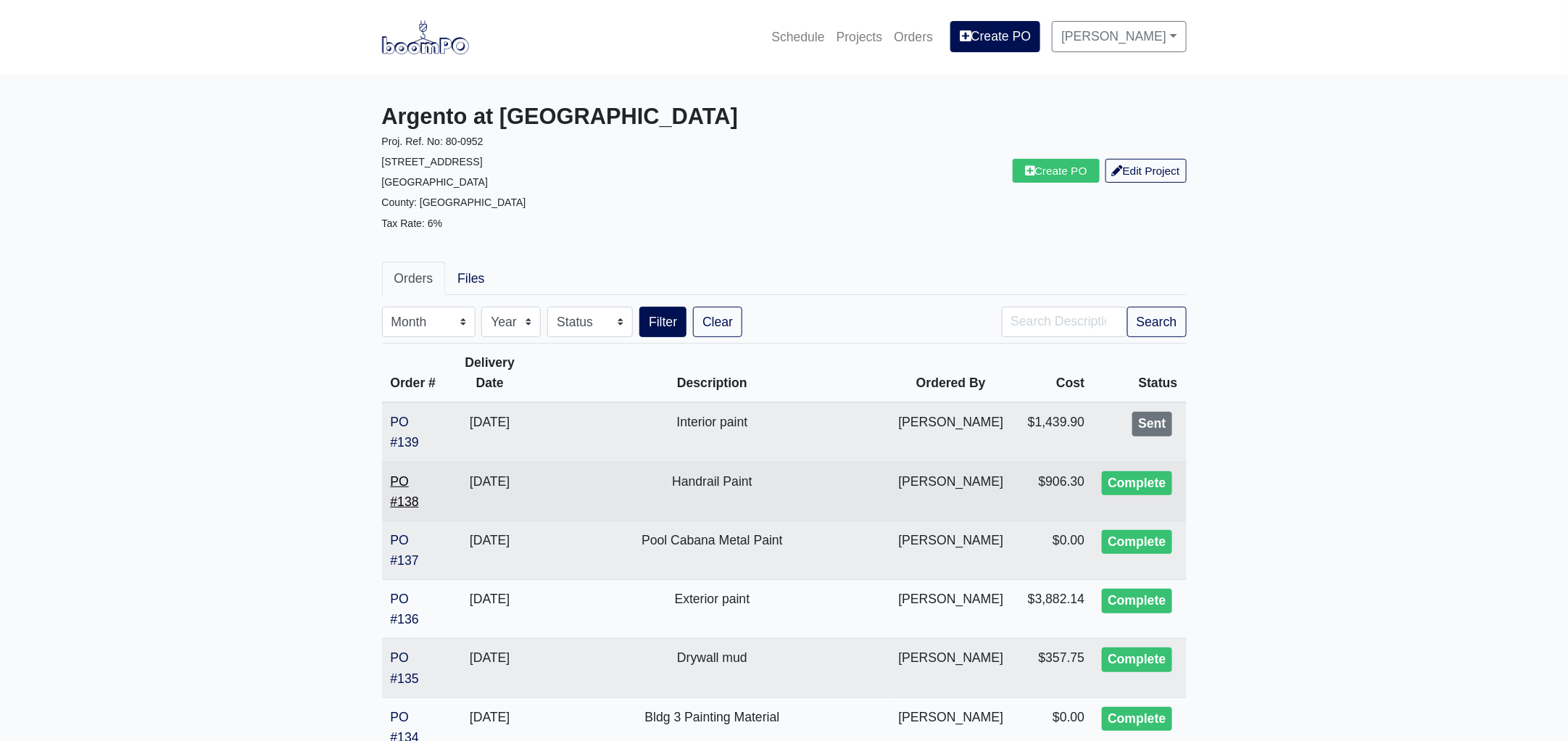
click at [398, 503] on link "PO #138" at bounding box center [405, 491] width 28 height 35
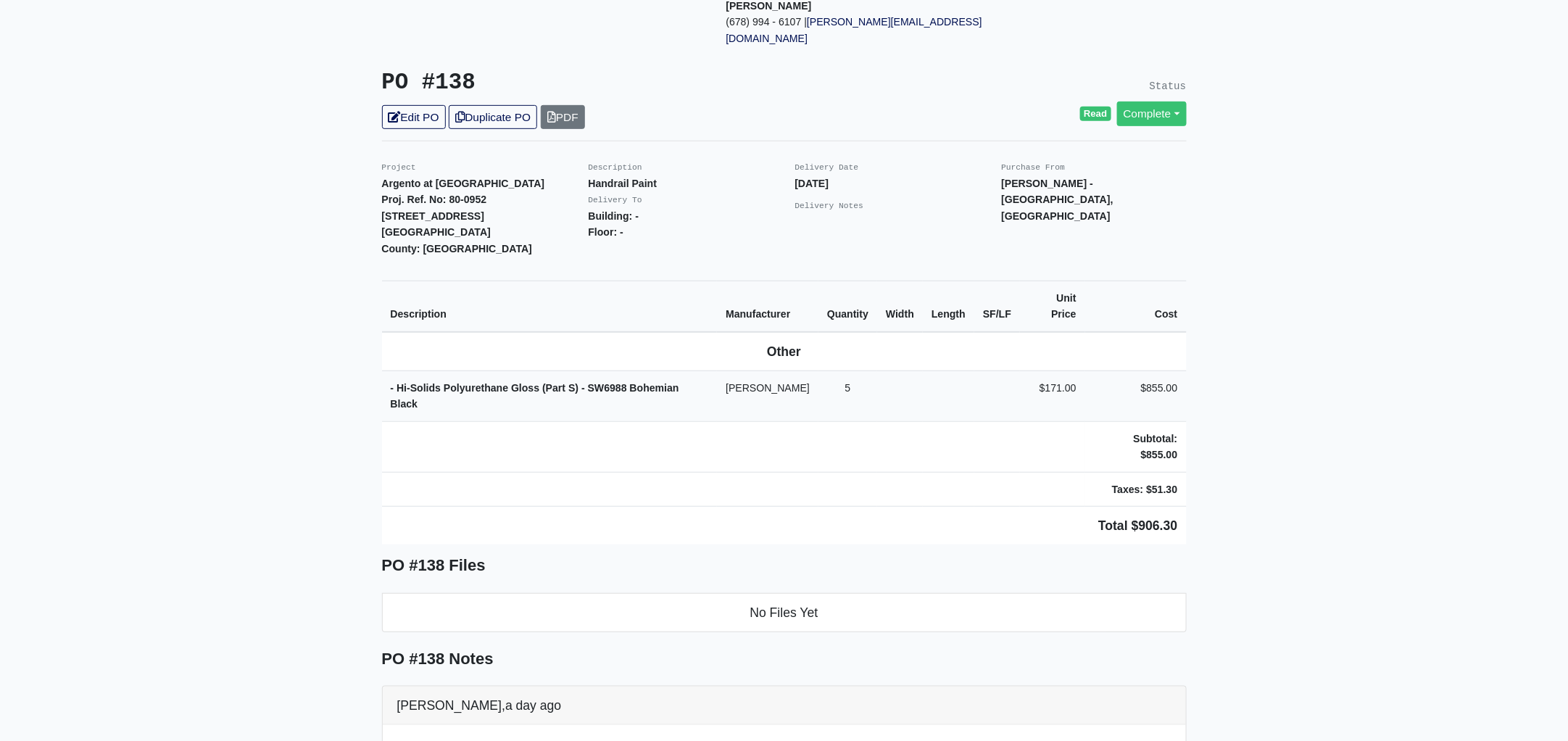
scroll to position [271, 0]
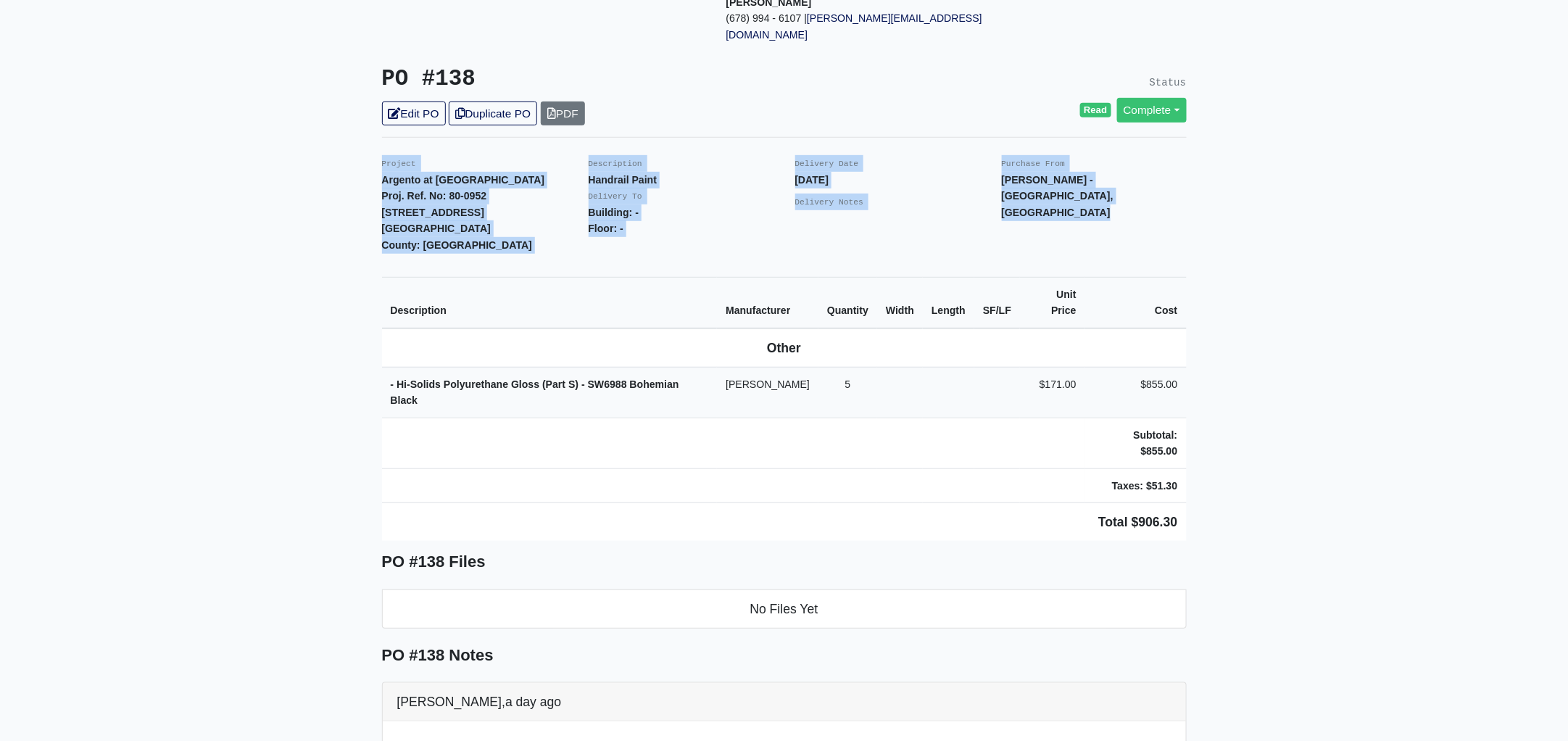
drag, startPoint x: 373, startPoint y: 128, endPoint x: 1208, endPoint y: 456, distance: 897.1
click at [1208, 456] on main "Back to Project Roswell Drywall [STREET_ADDRESS] Tel: (770) 518 - 2442 Website:…" at bounding box center [784, 644] width 1568 height 1682
copy div "Project Argento at Sugarloaf Parkway Proj. Ref. No: 80-0952 80 Lawrenceville Su…"
